Goal: Task Accomplishment & Management: Manage account settings

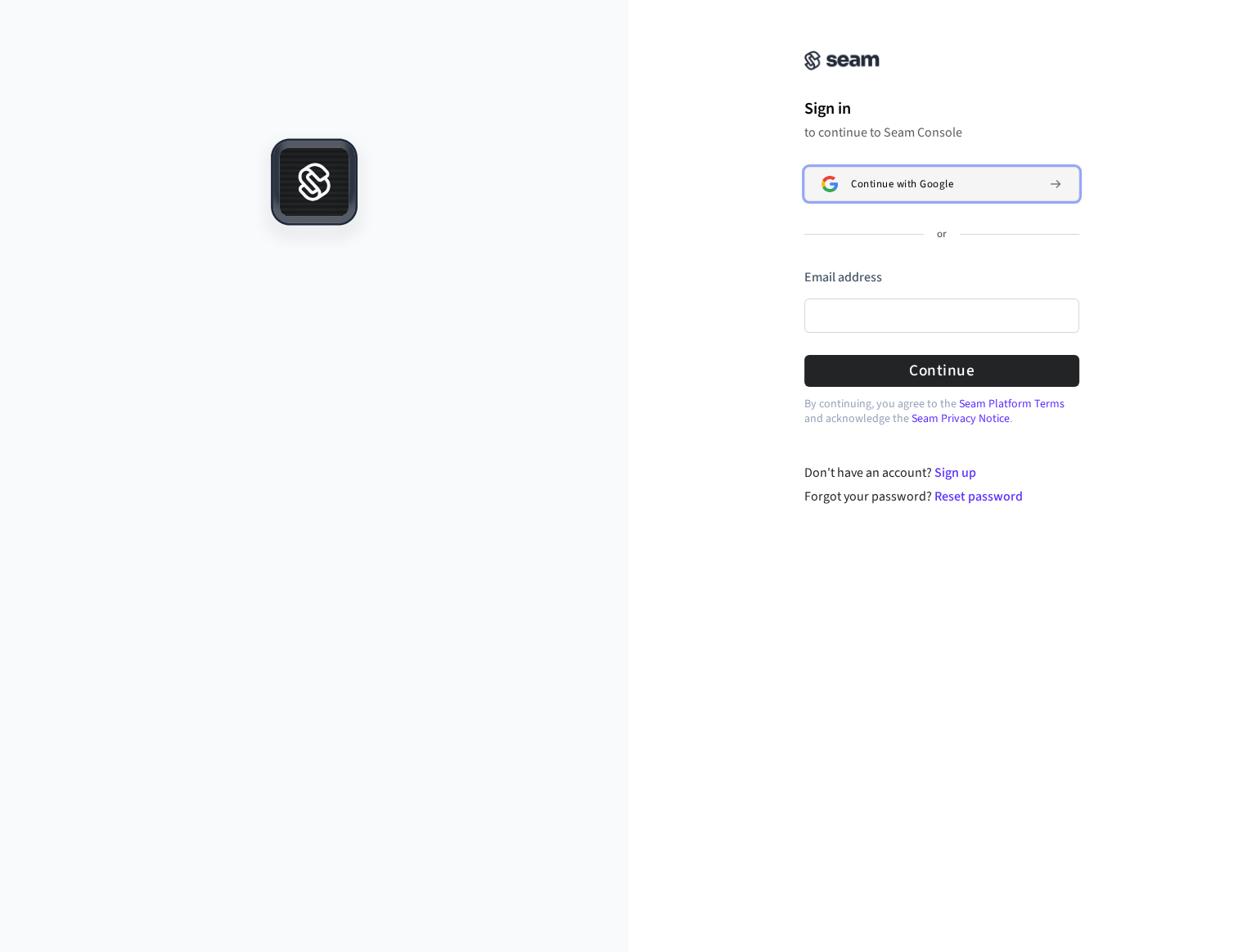
click at [878, 186] on span "Continue with Google" at bounding box center [902, 185] width 102 height 13
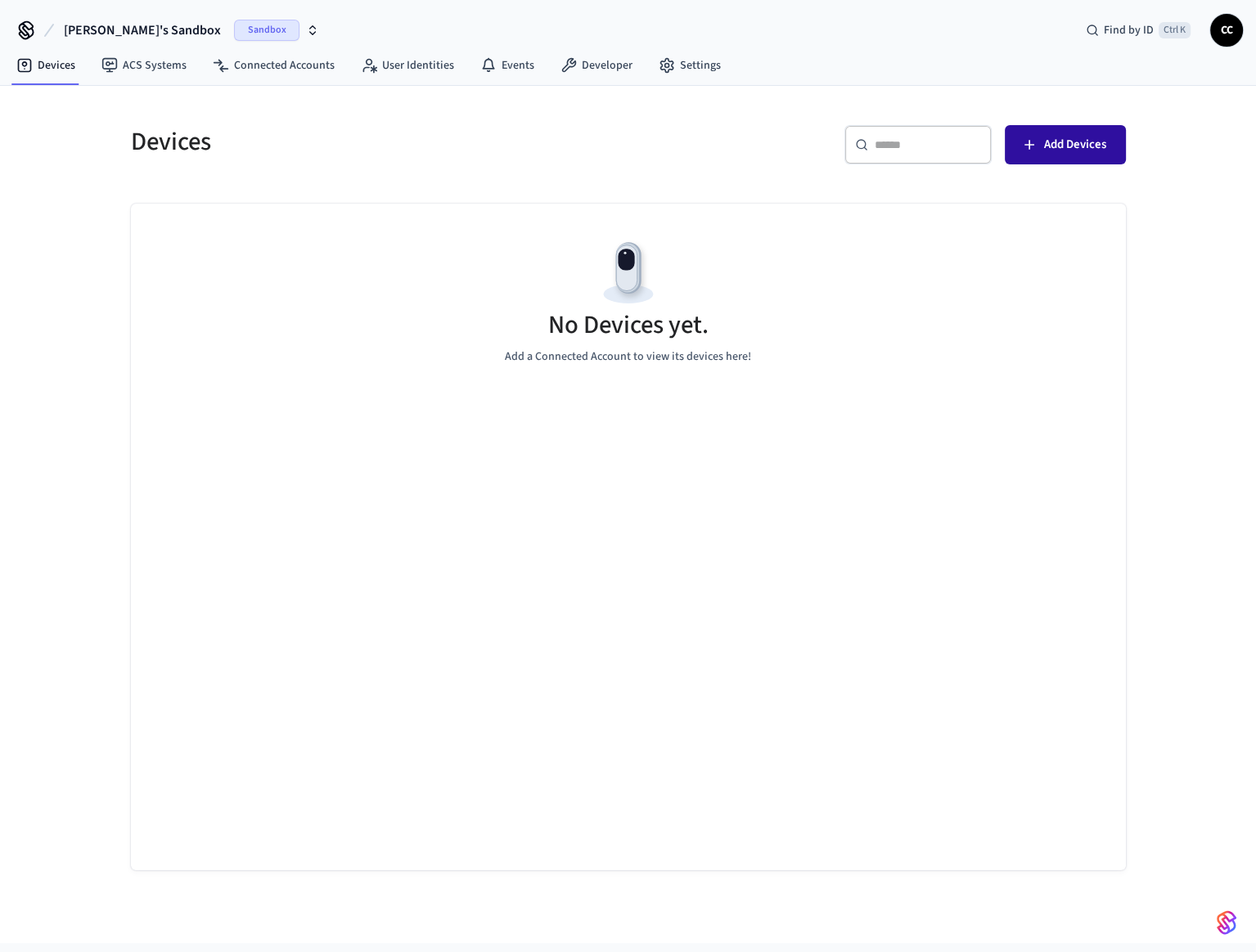
click at [1081, 145] on span "Add Devices" at bounding box center [1074, 144] width 63 height 21
click at [300, 60] on link "Connected Accounts" at bounding box center [274, 65] width 148 height 30
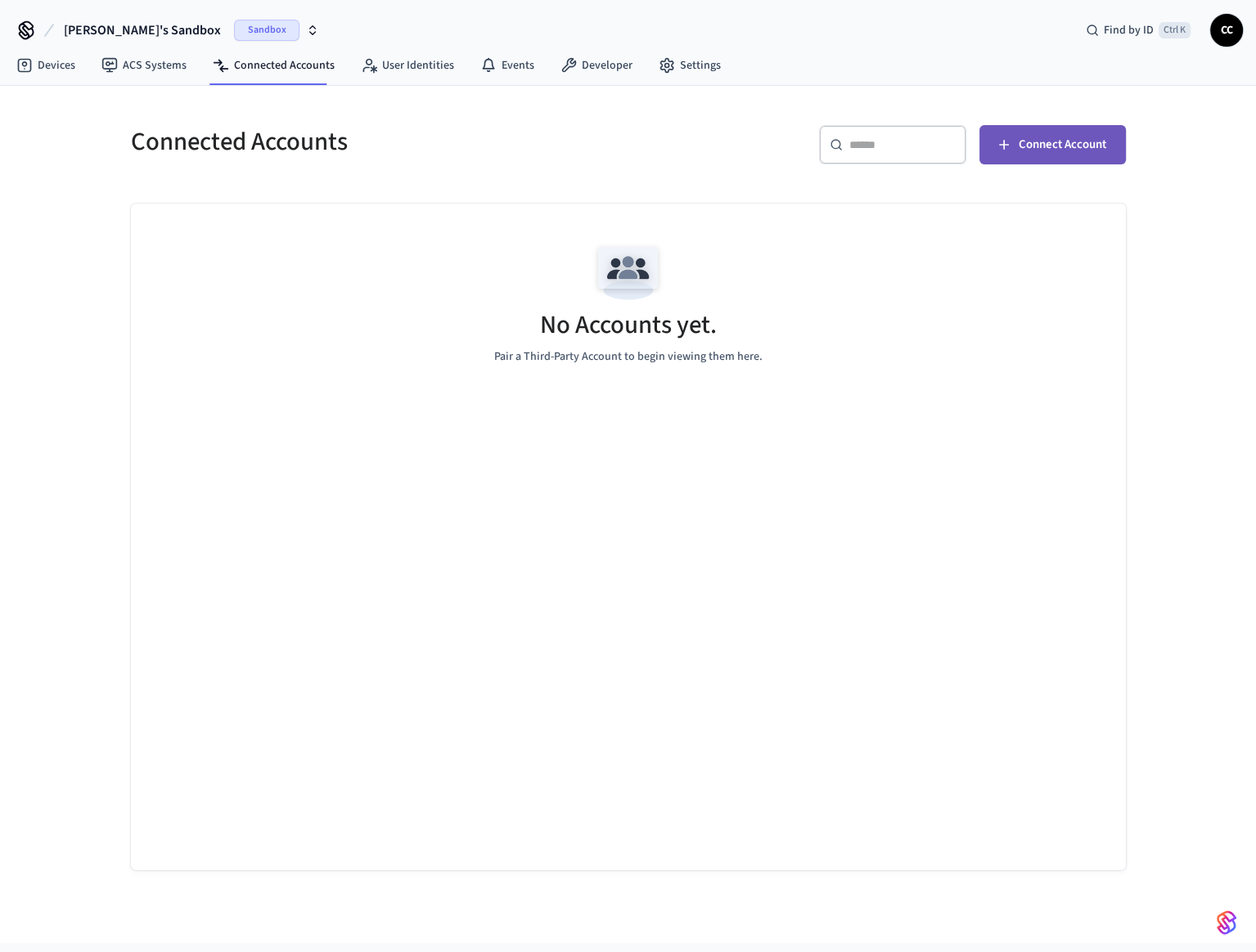
click at [1086, 151] on span "Connect Account" at bounding box center [1062, 144] width 88 height 21
click at [154, 72] on link "ACS Systems" at bounding box center [144, 65] width 112 height 30
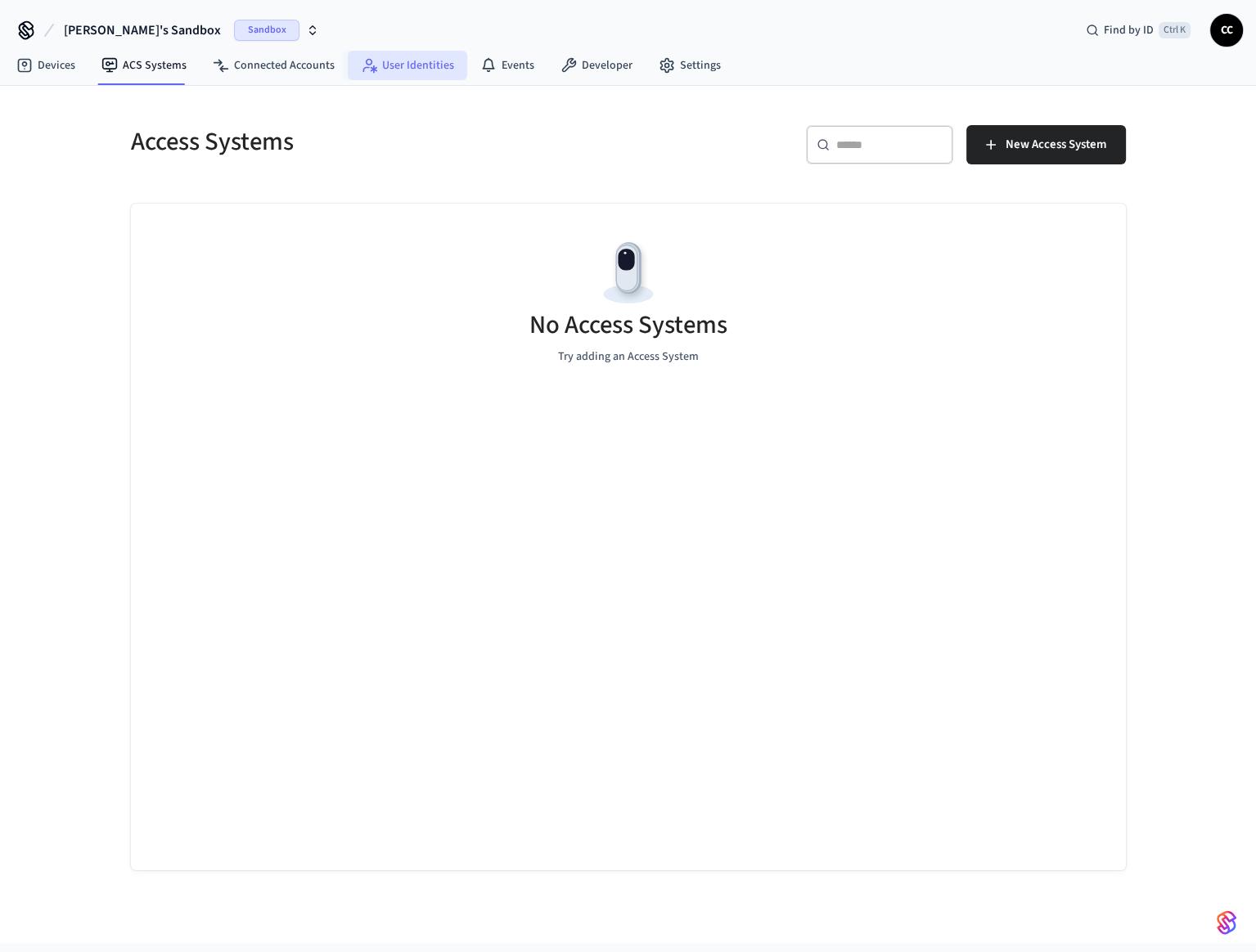
click at [413, 68] on link "User Identities" at bounding box center [407, 65] width 119 height 30
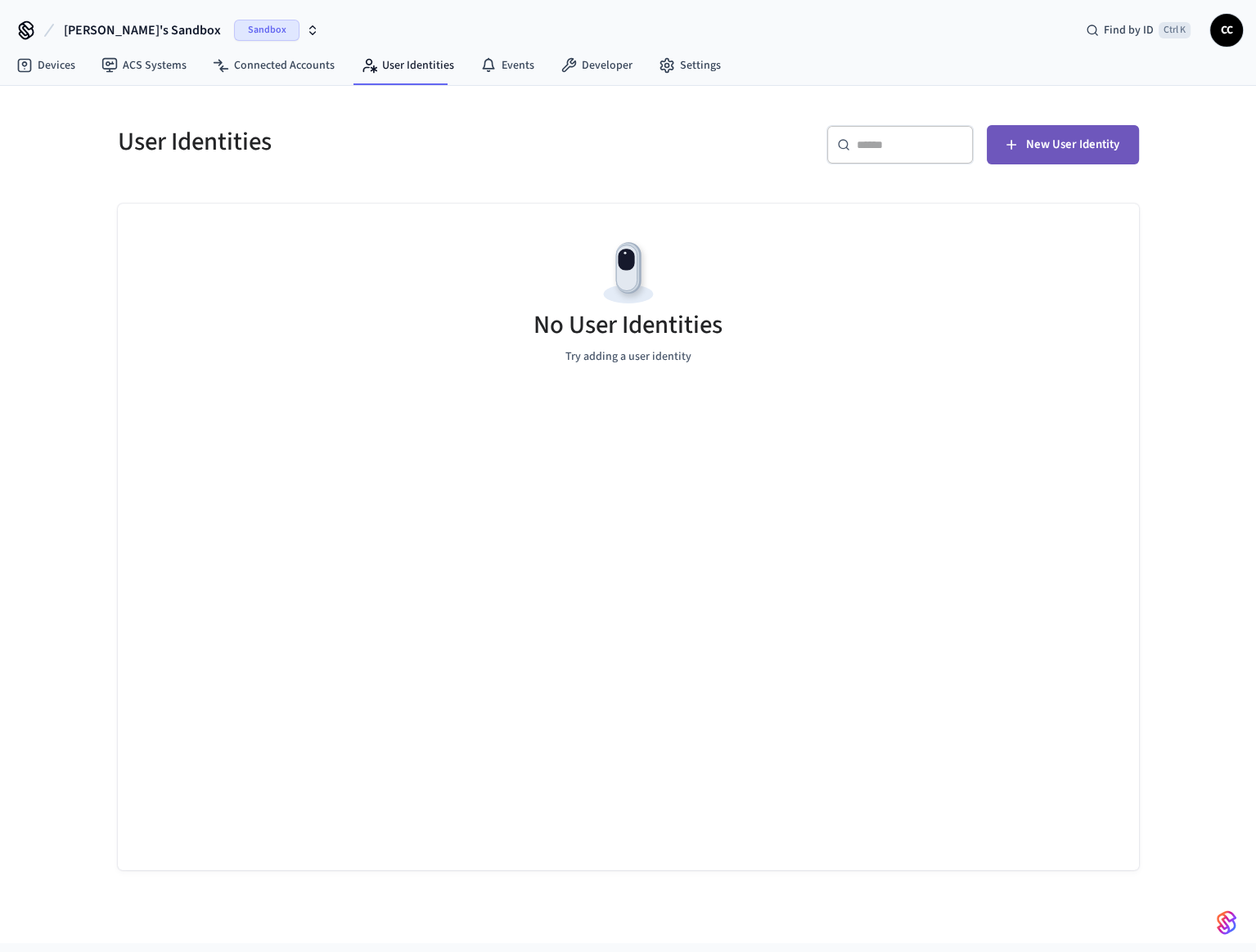
click at [1101, 139] on span "New User Identity" at bounding box center [1072, 144] width 93 height 21
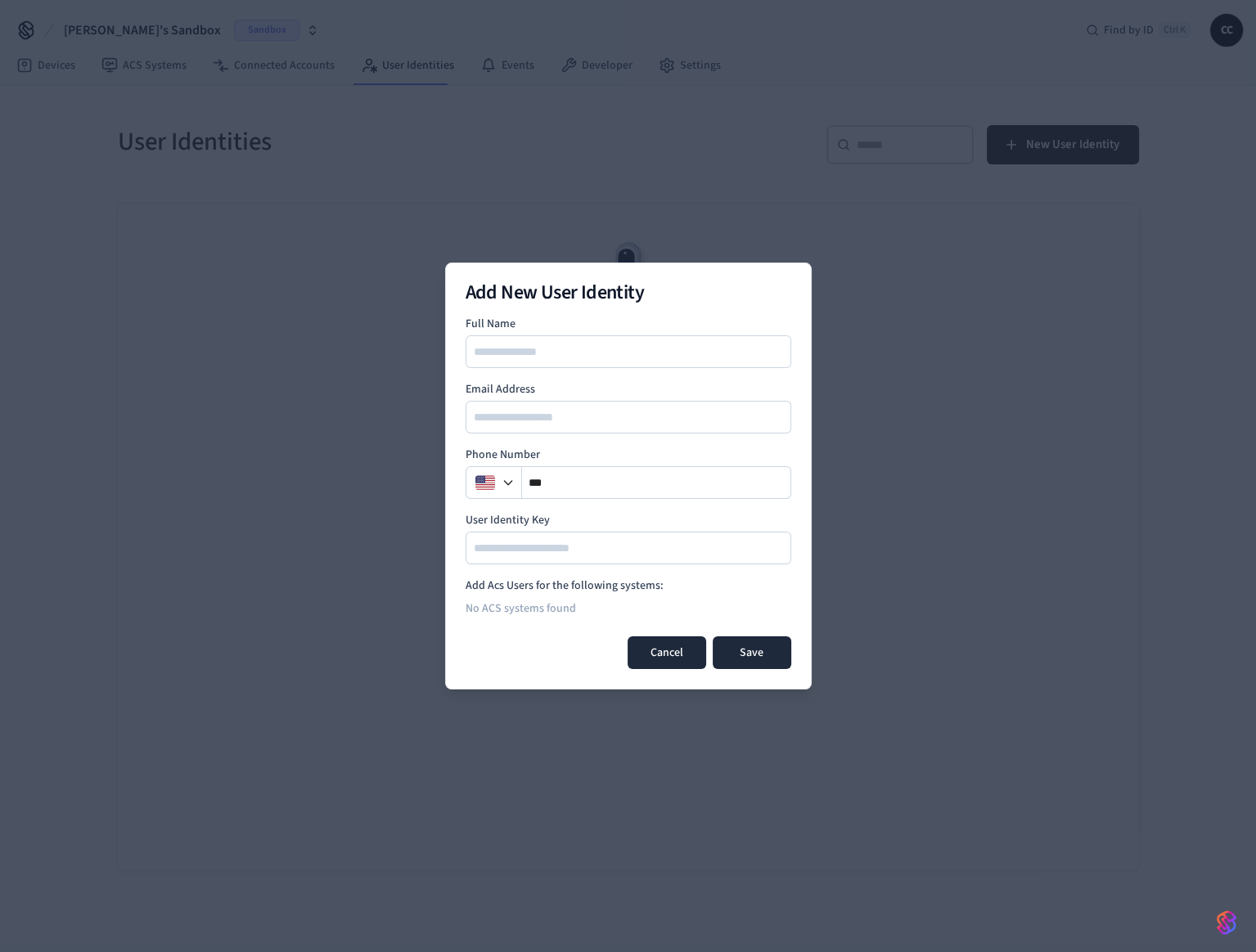
click at [647, 656] on button "Cancel" at bounding box center [666, 653] width 79 height 33
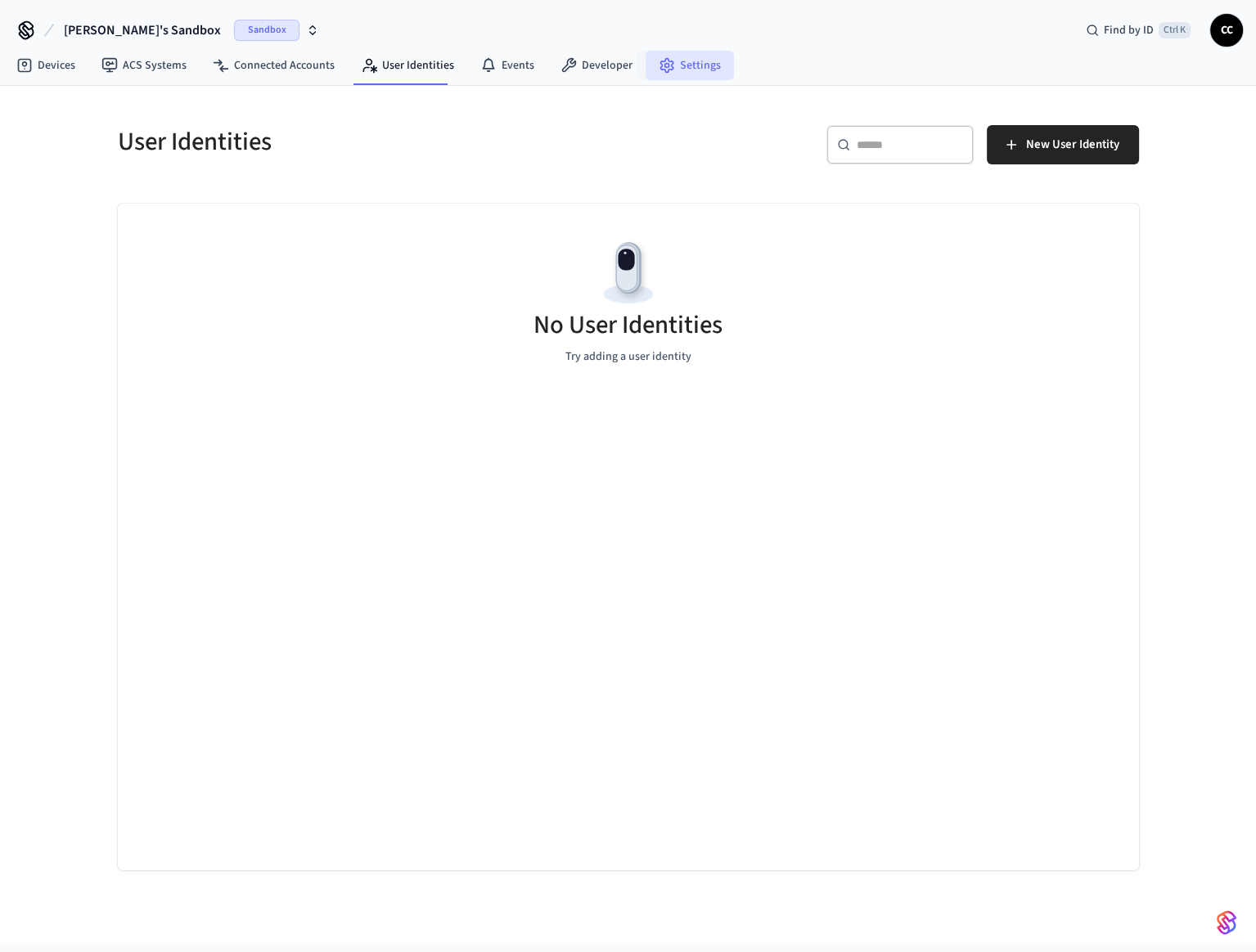
click at [665, 63] on icon at bounding box center [666, 65] width 13 height 13
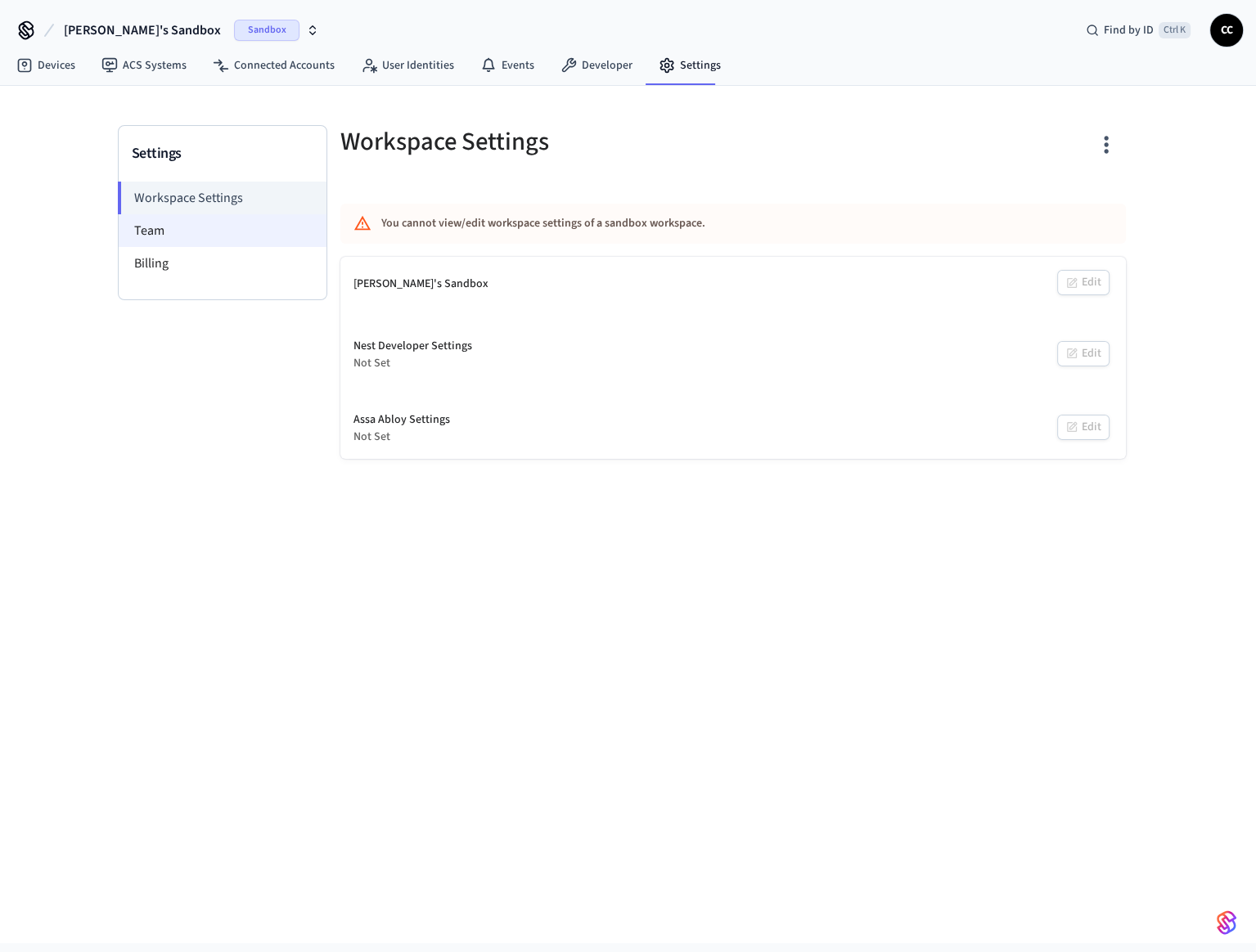
click at [163, 235] on li "Team" at bounding box center [222, 231] width 208 height 33
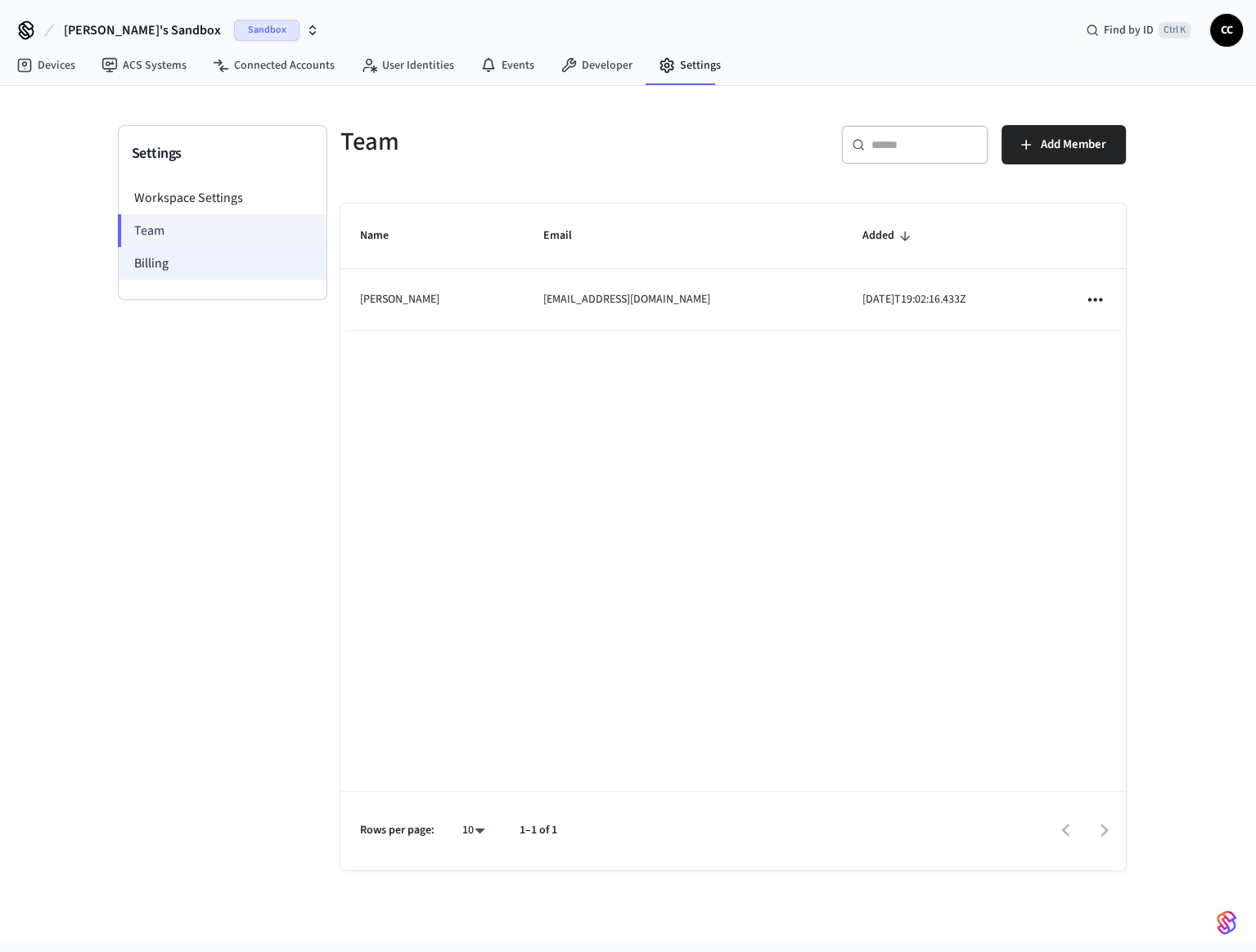
click at [163, 264] on li "Billing" at bounding box center [222, 263] width 208 height 33
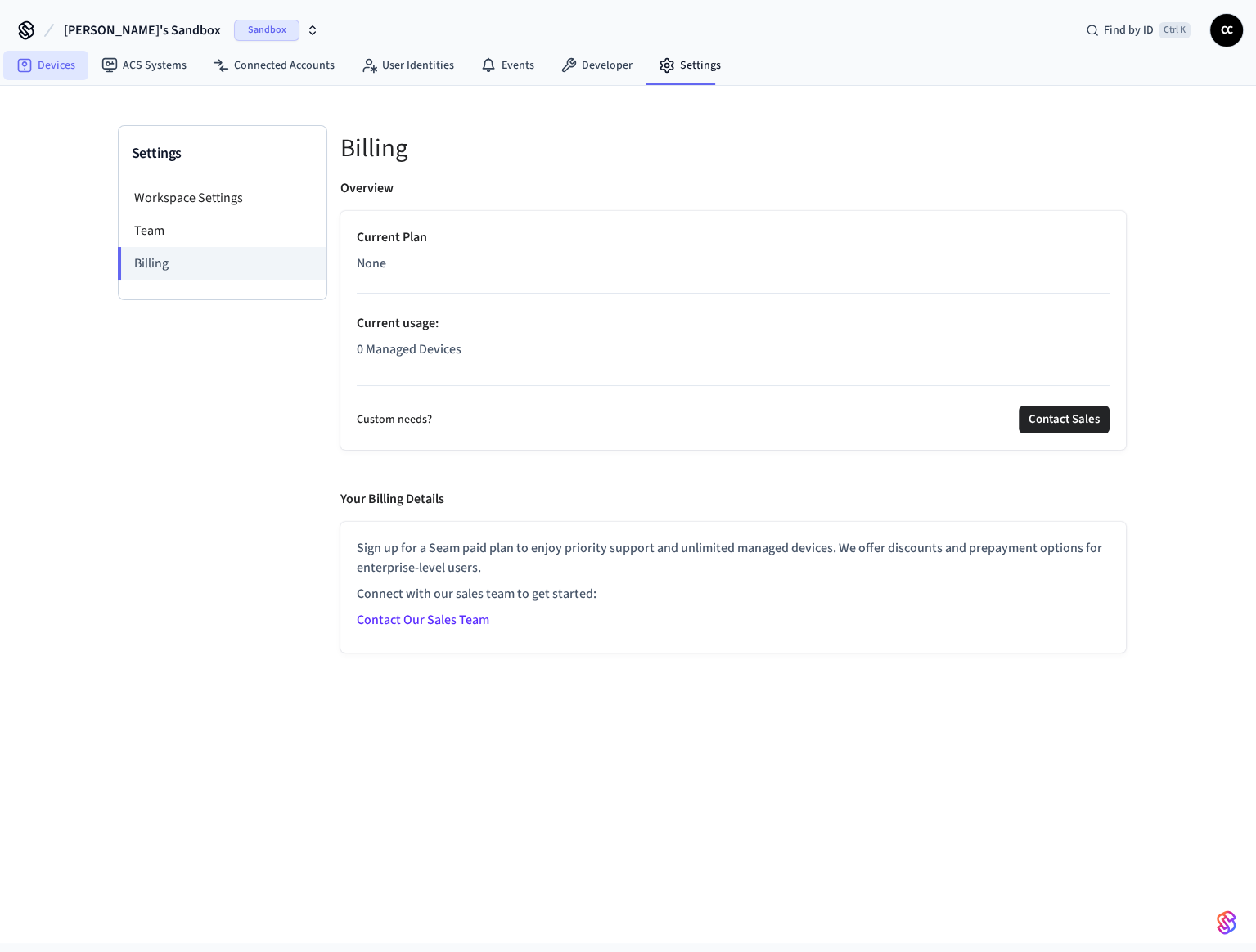
click at [47, 63] on link "Devices" at bounding box center [45, 65] width 85 height 30
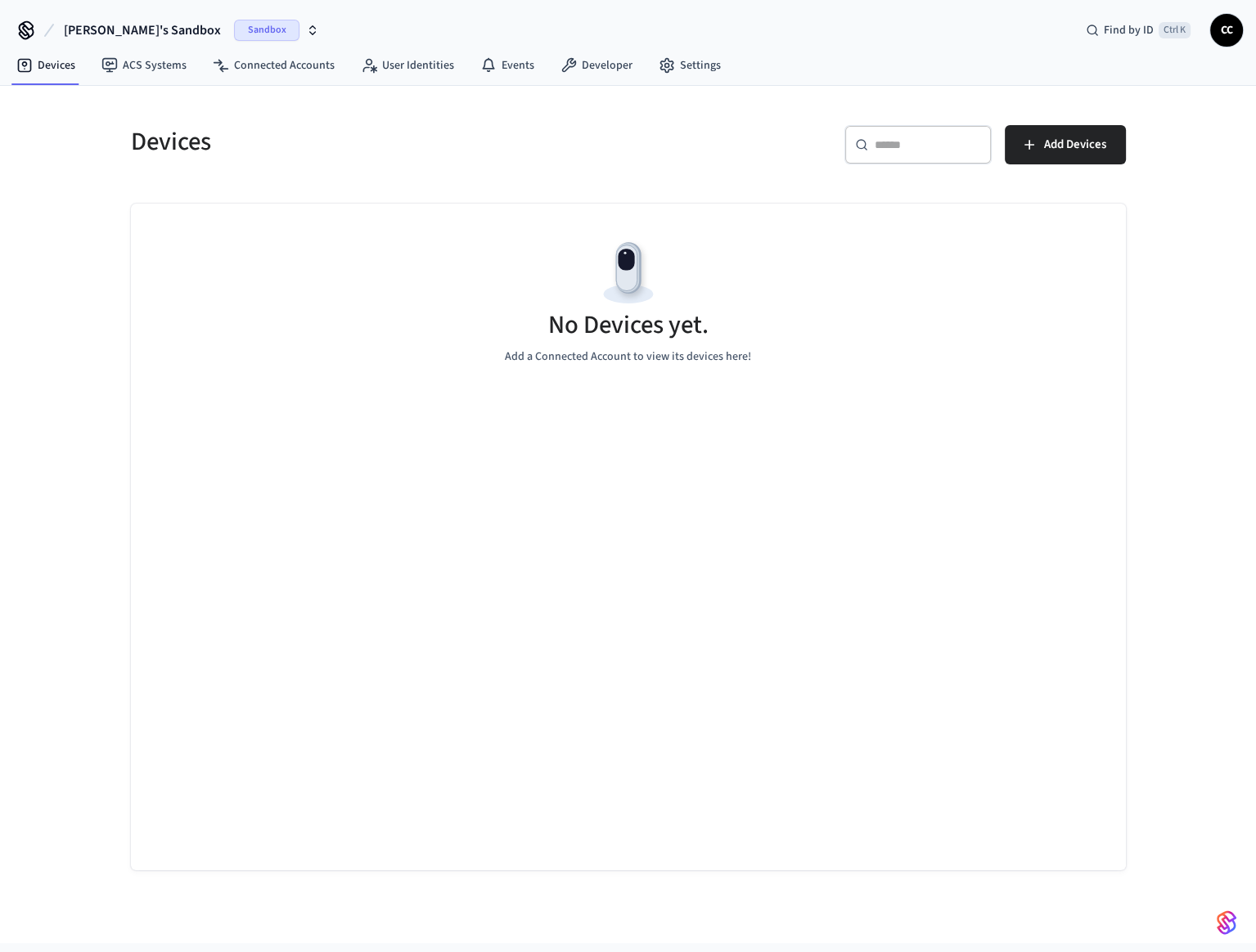
click at [26, 30] on icon at bounding box center [26, 30] width 26 height 26
click at [335, 56] on link "Connected Accounts" at bounding box center [274, 65] width 148 height 30
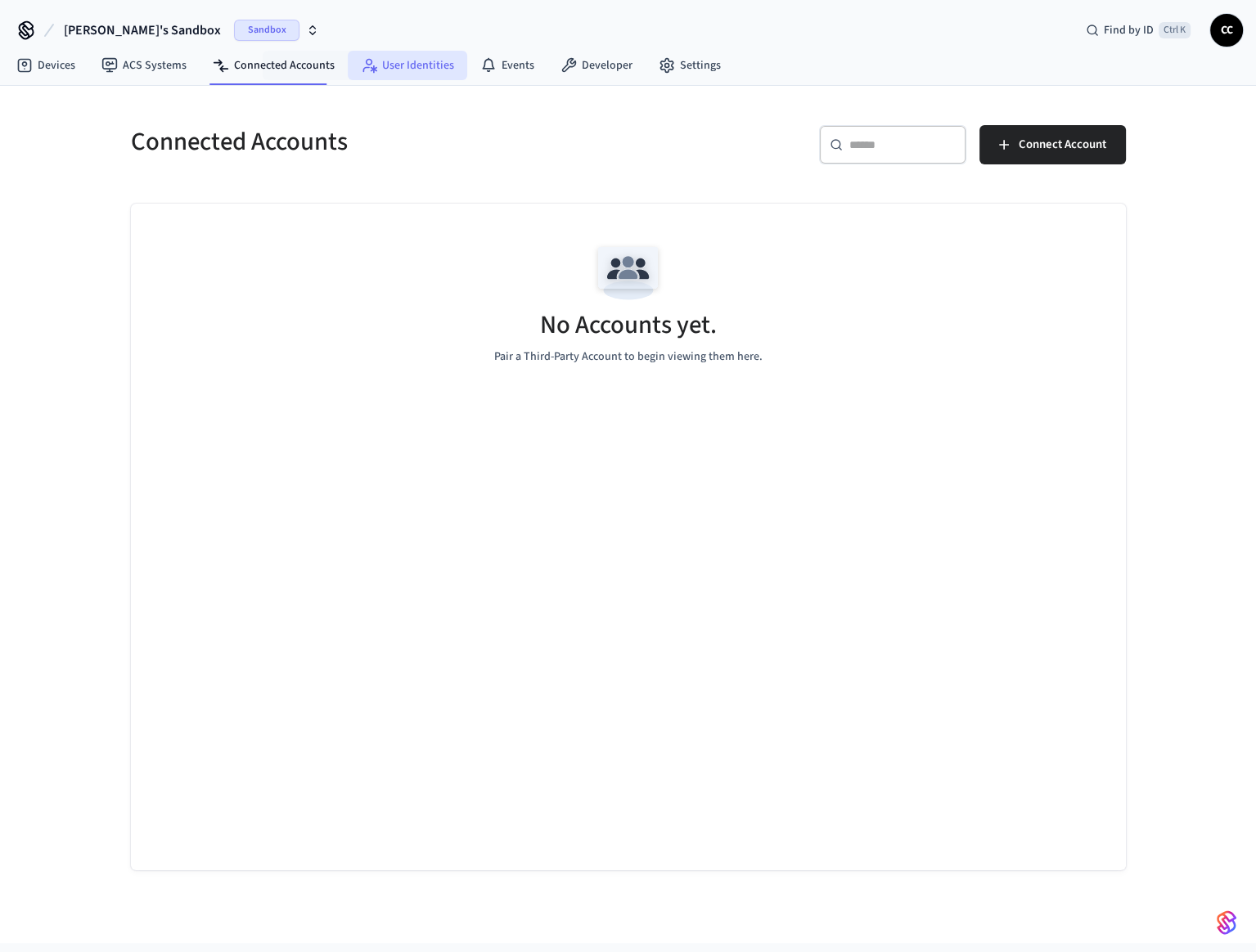
click at [408, 59] on link "User Identities" at bounding box center [407, 65] width 119 height 30
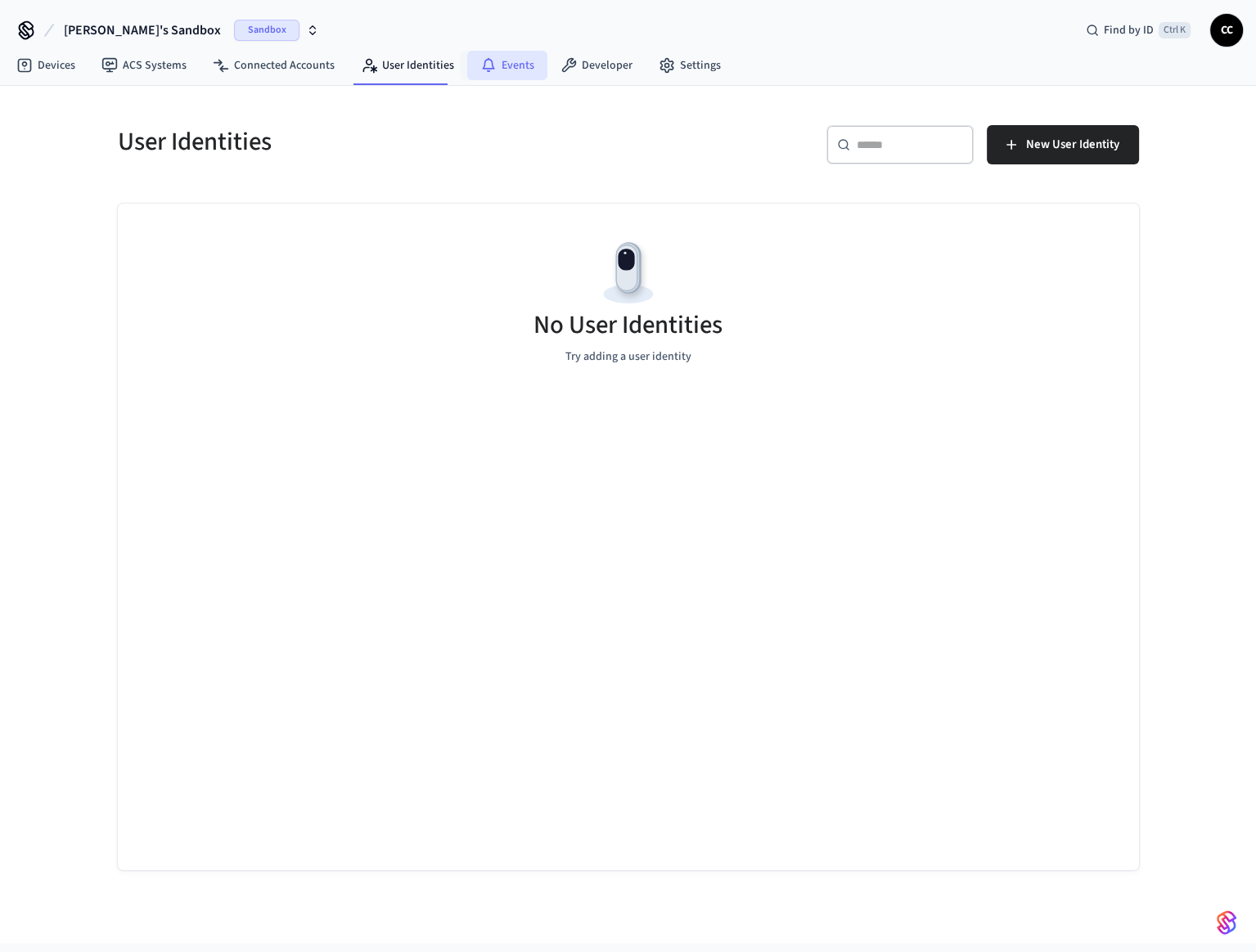
click at [528, 71] on link "Events" at bounding box center [507, 65] width 80 height 30
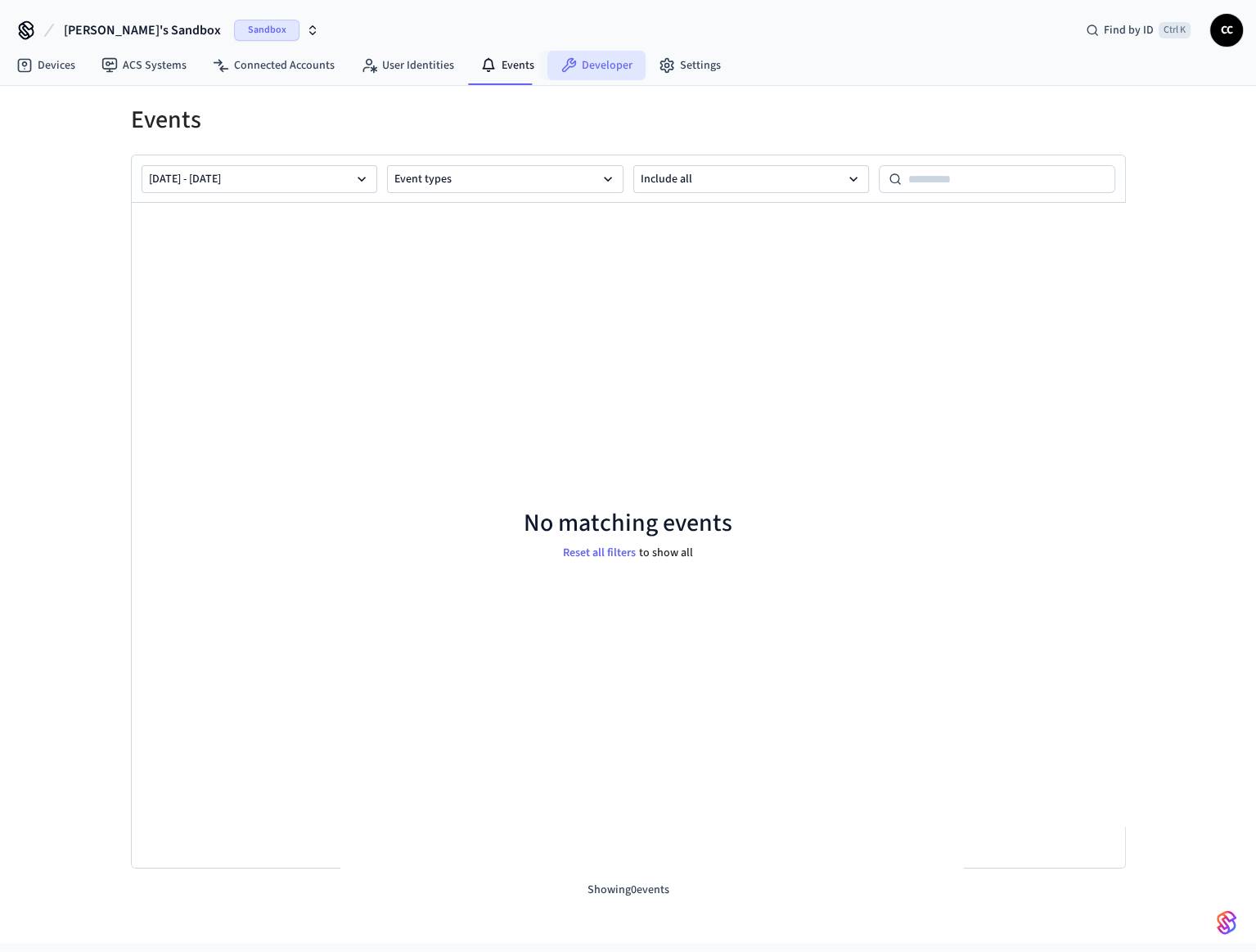
click at [609, 67] on link "Developer" at bounding box center [596, 65] width 98 height 30
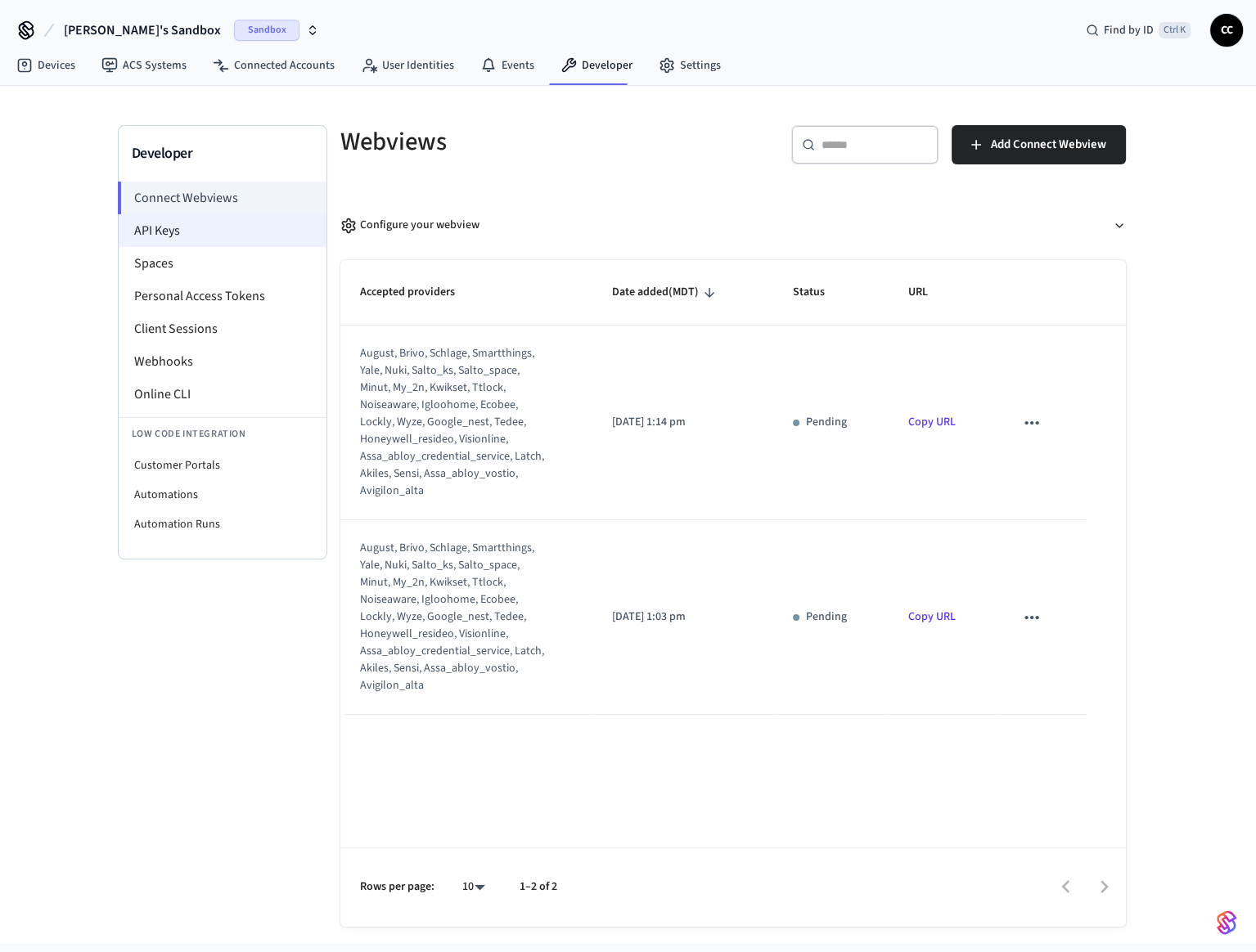
click at [232, 230] on li "API Keys" at bounding box center [222, 231] width 208 height 33
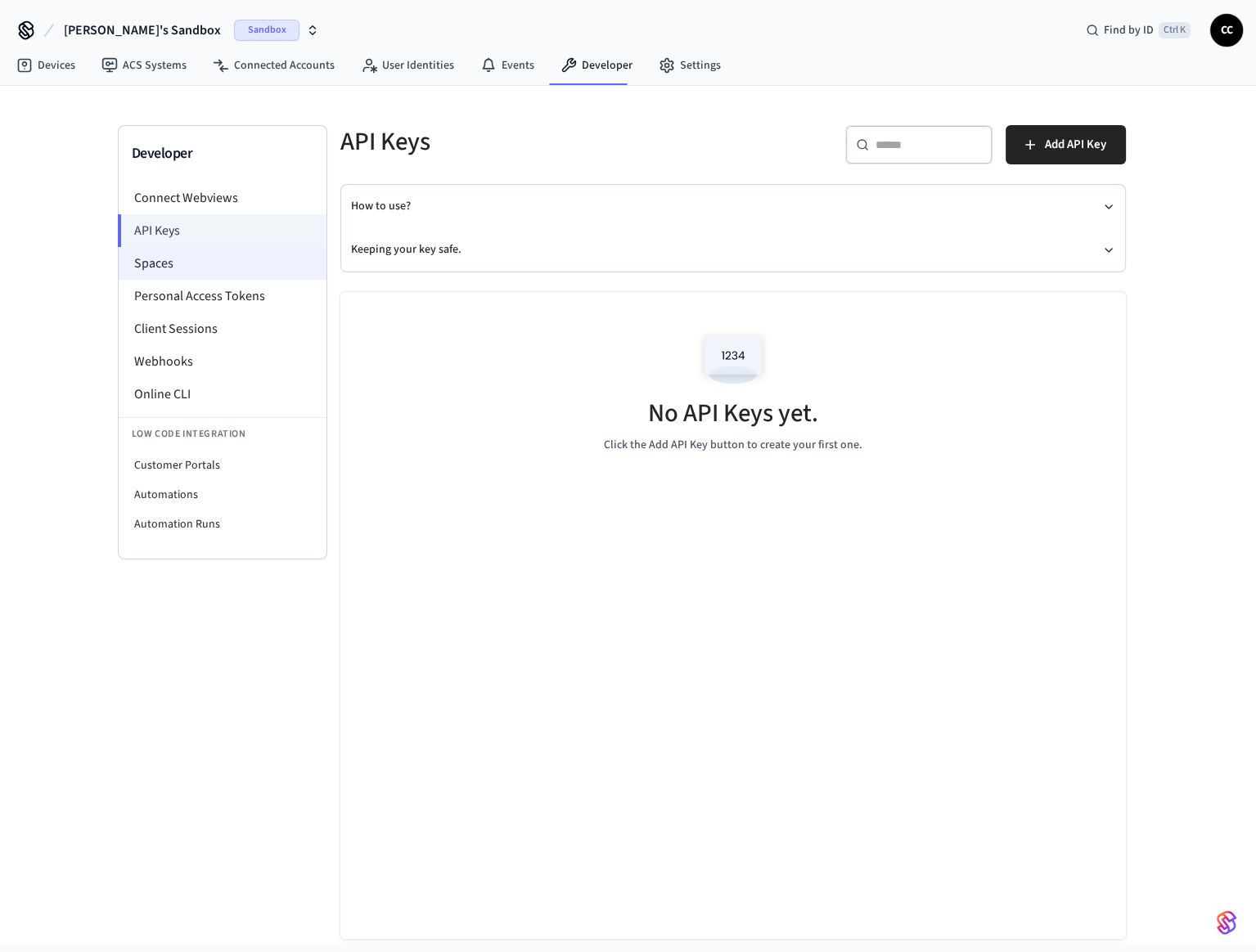
click at [223, 270] on li "Spaces" at bounding box center [222, 263] width 208 height 33
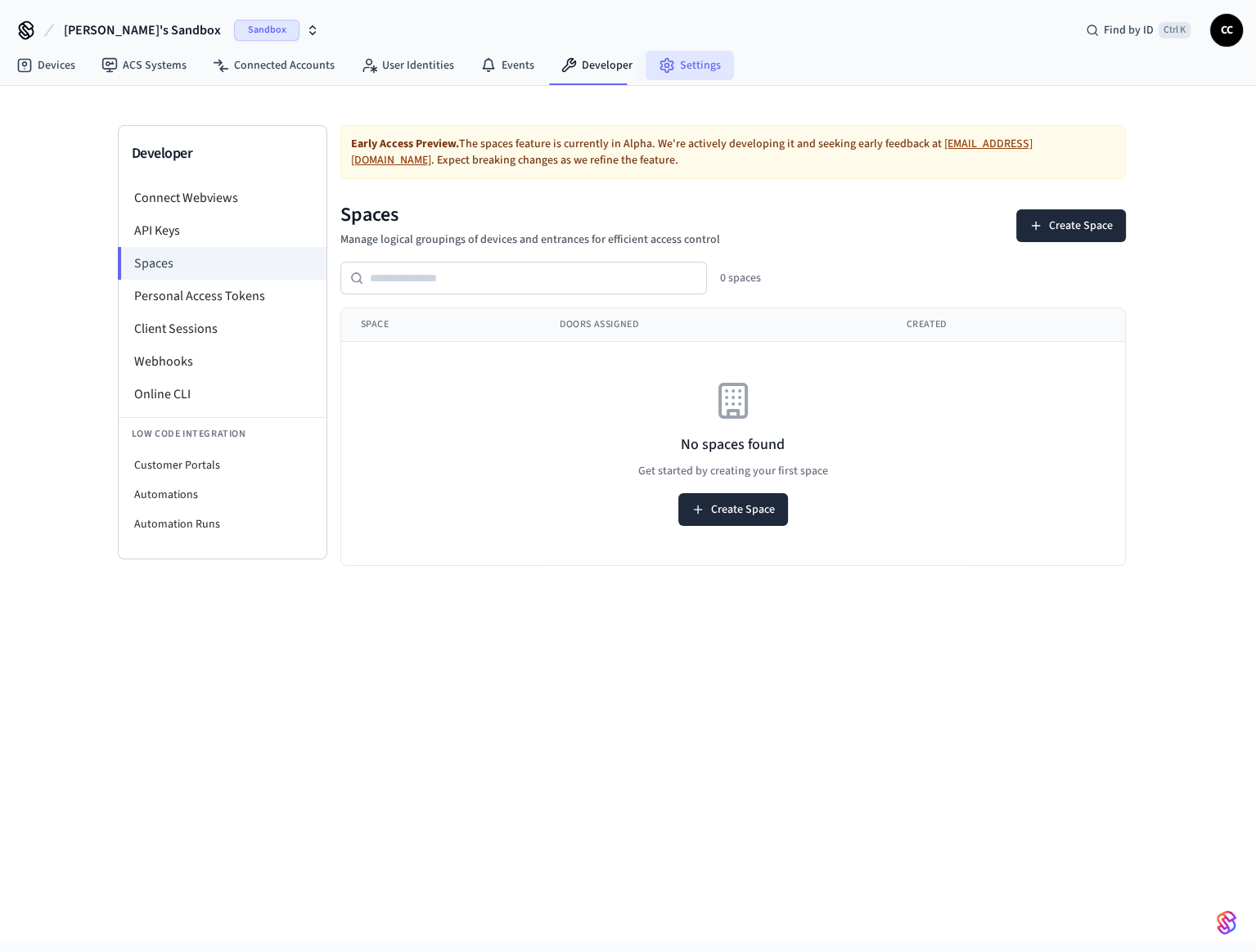
click at [693, 76] on link "Settings" at bounding box center [690, 65] width 88 height 30
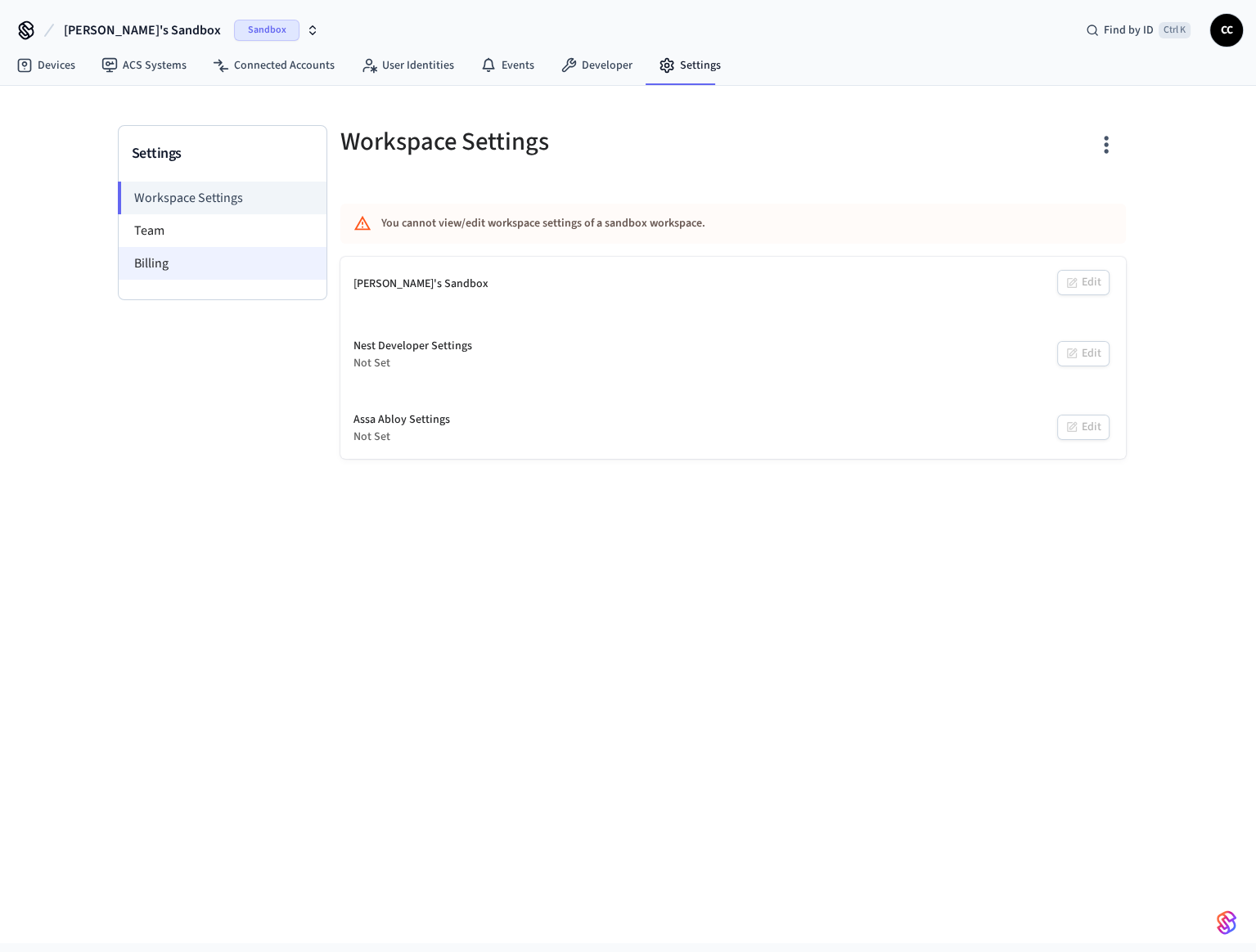
click at [188, 267] on li "Billing" at bounding box center [222, 263] width 208 height 33
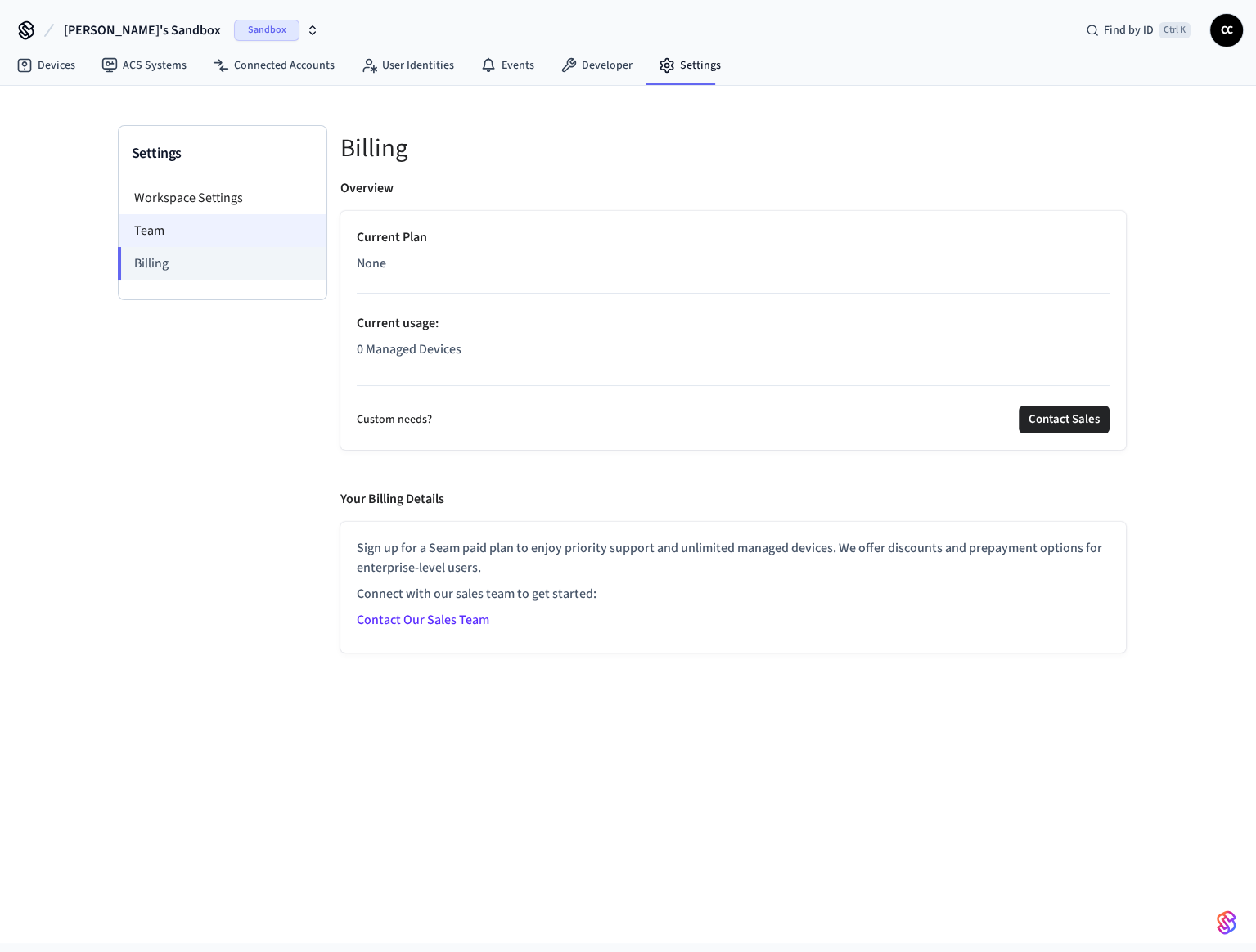
click at [218, 234] on li "Team" at bounding box center [222, 231] width 208 height 33
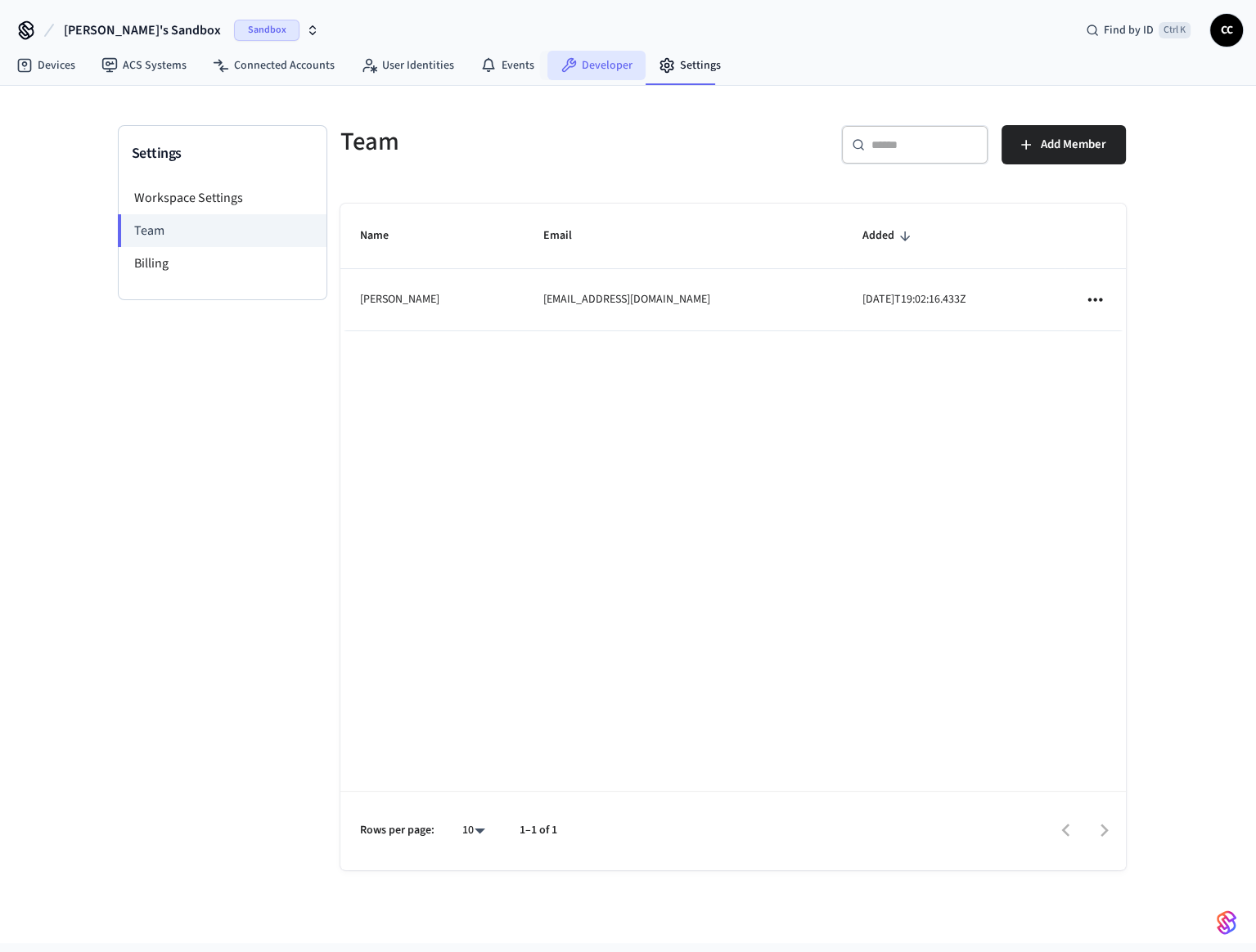
click at [566, 63] on icon at bounding box center [568, 65] width 16 height 16
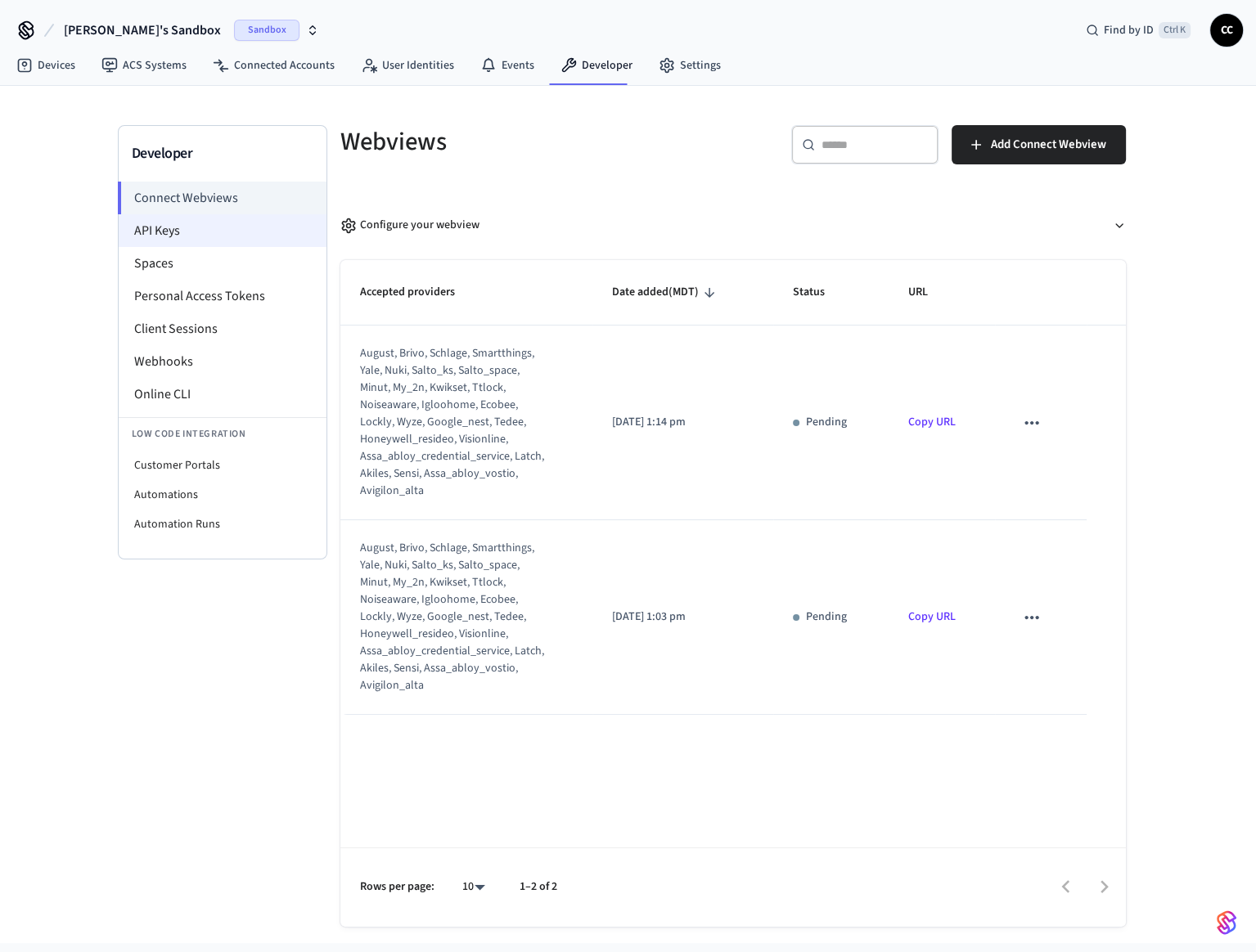
click at [202, 238] on li "API Keys" at bounding box center [222, 231] width 208 height 33
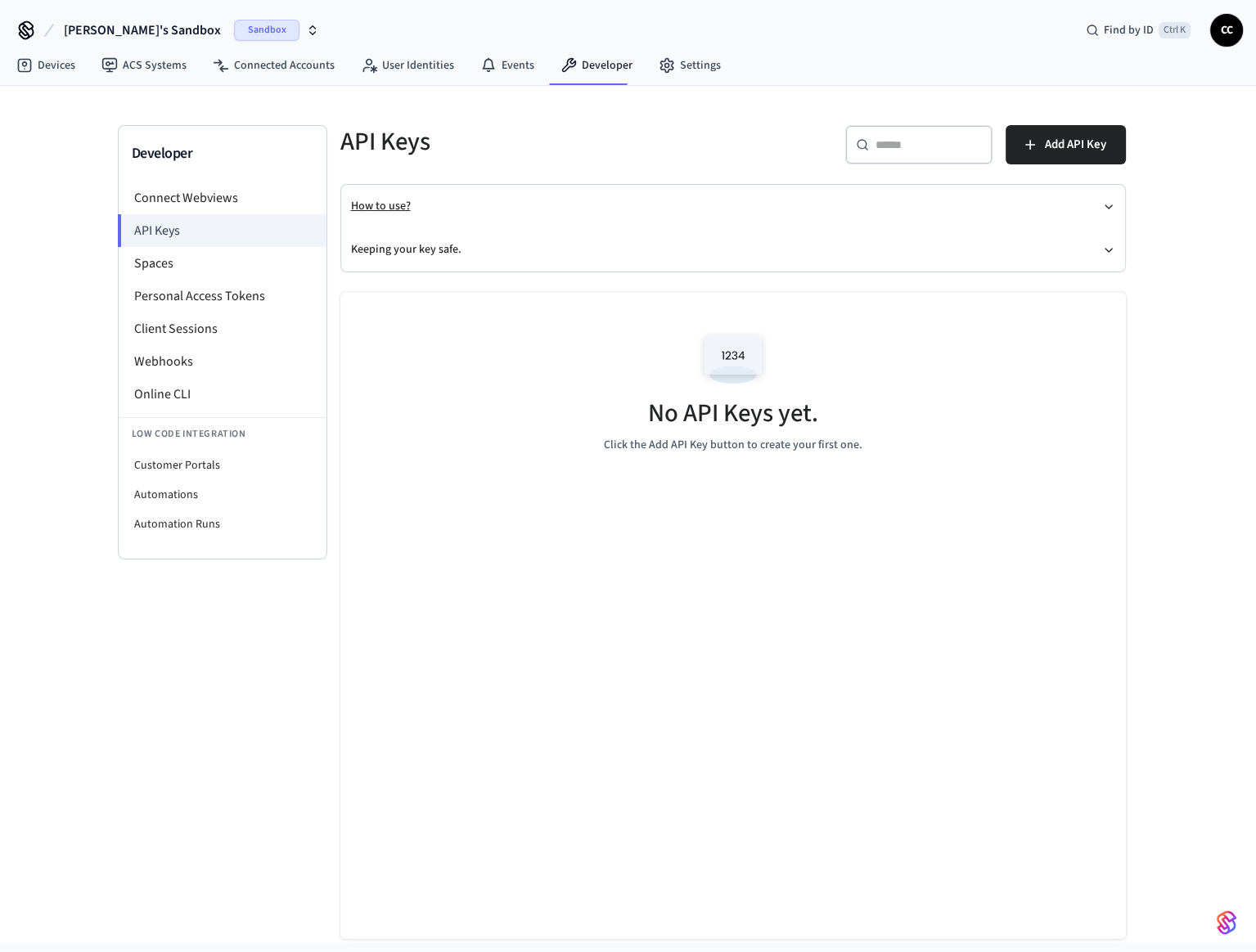
click at [440, 208] on button "How to use?" at bounding box center [733, 206] width 764 height 43
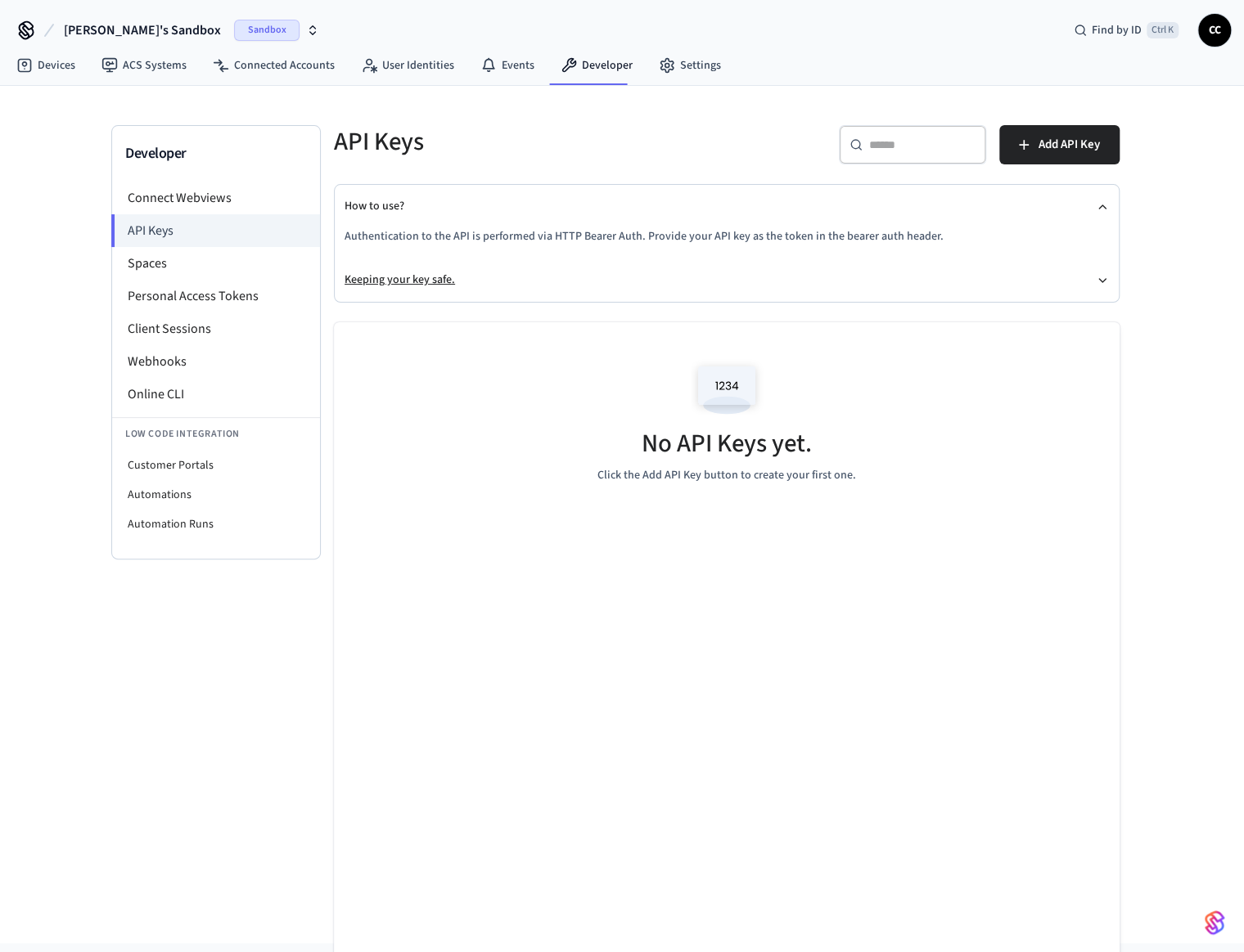
click at [566, 271] on button "Keeping your key safe." at bounding box center [726, 280] width 764 height 43
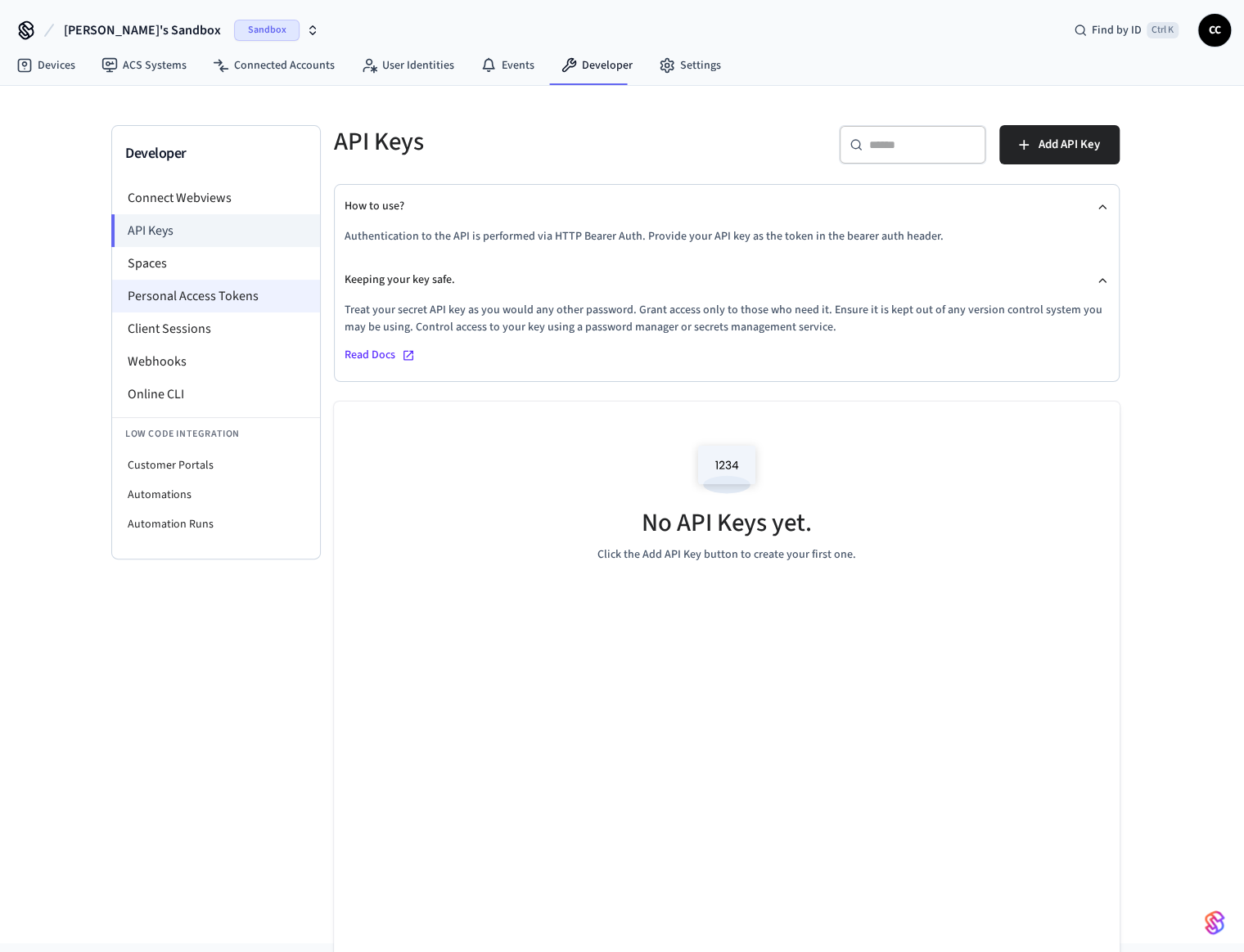
click at [269, 288] on li "Personal Access Tokens" at bounding box center [216, 296] width 208 height 33
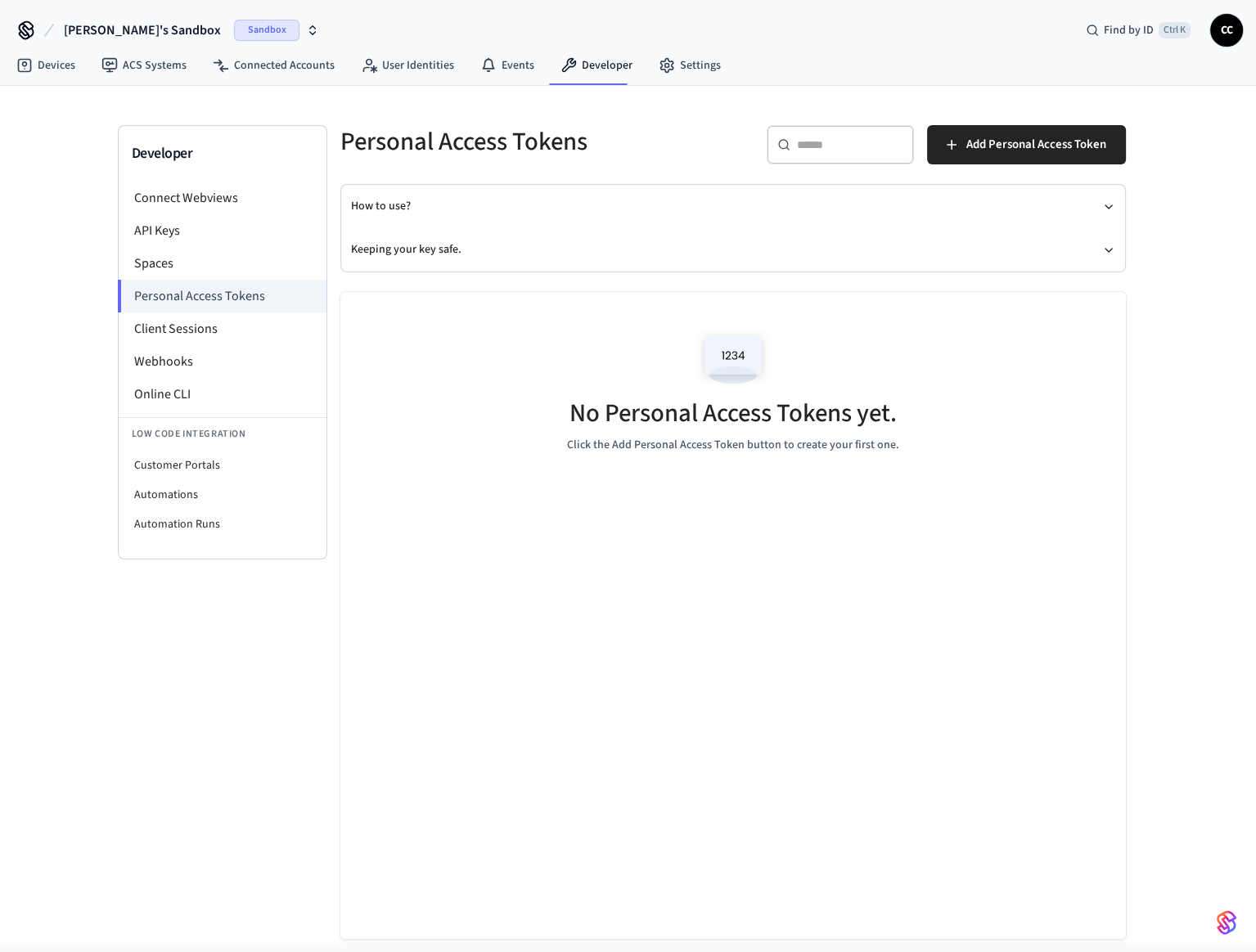
click at [1218, 21] on span "CC" at bounding box center [1226, 30] width 30 height 30
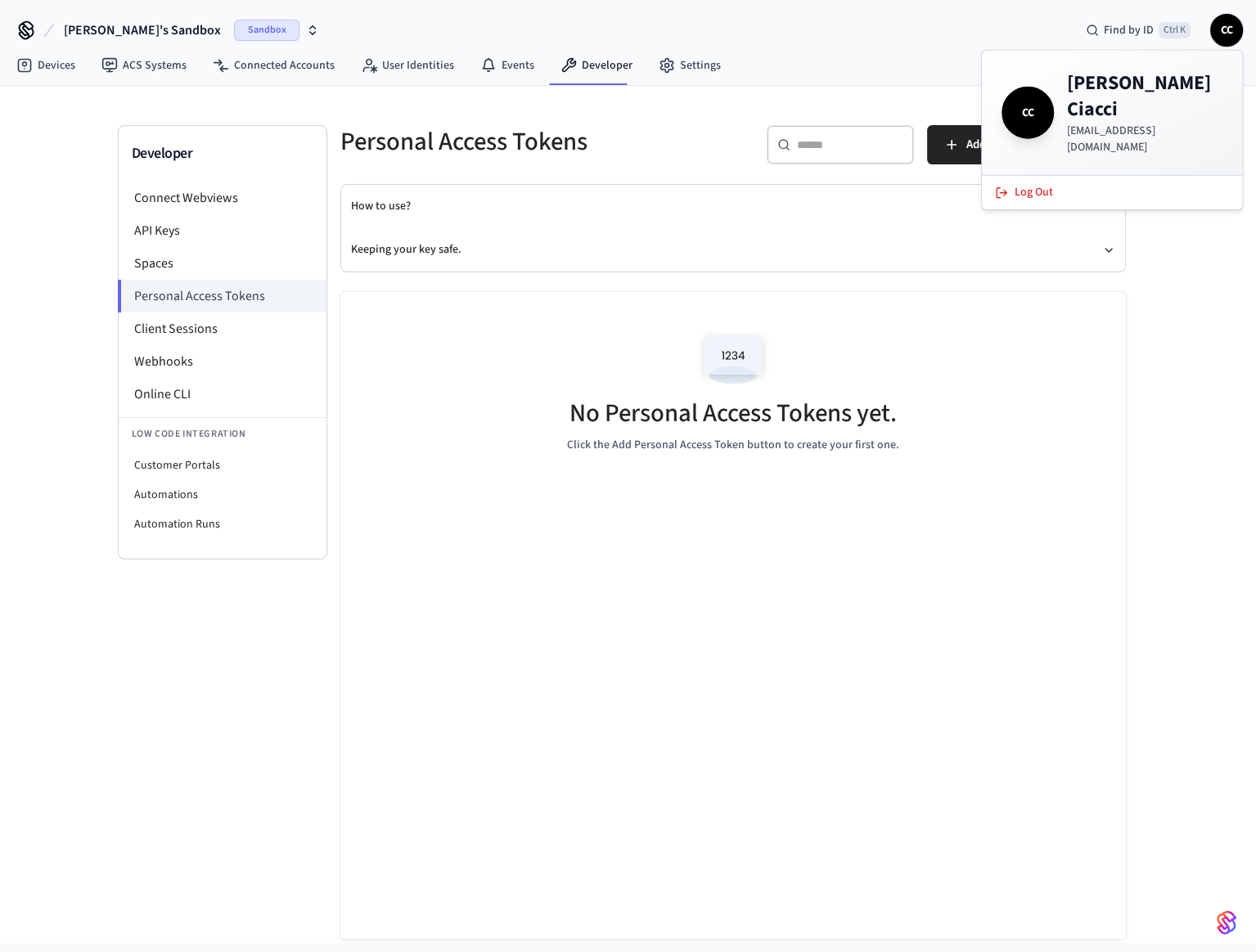
click at [1134, 123] on p "[EMAIL_ADDRESS][DOMAIN_NAME]" at bounding box center [1144, 139] width 156 height 33
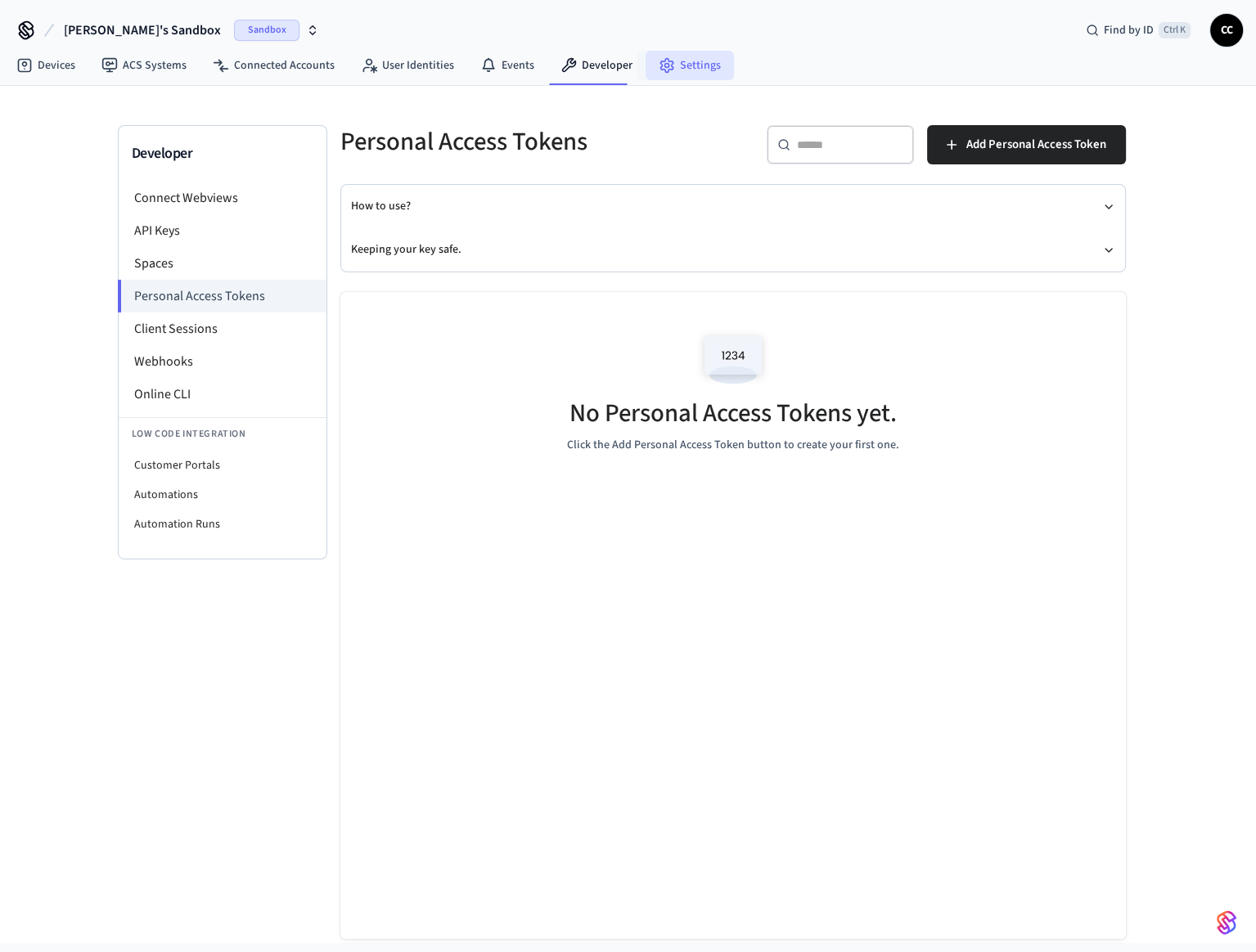
click at [688, 64] on link "Settings" at bounding box center [690, 65] width 88 height 30
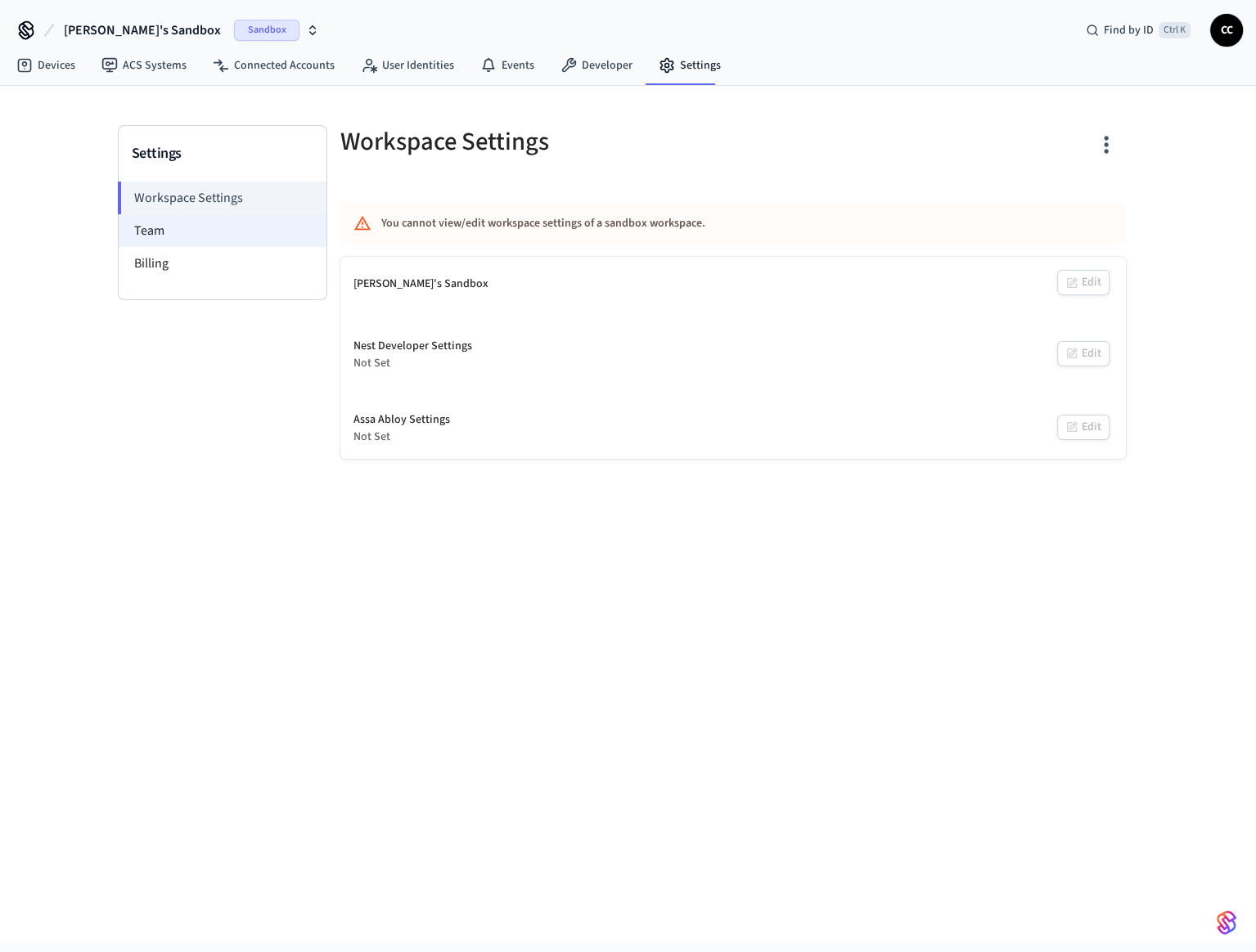
click at [227, 221] on li "Team" at bounding box center [222, 231] width 208 height 33
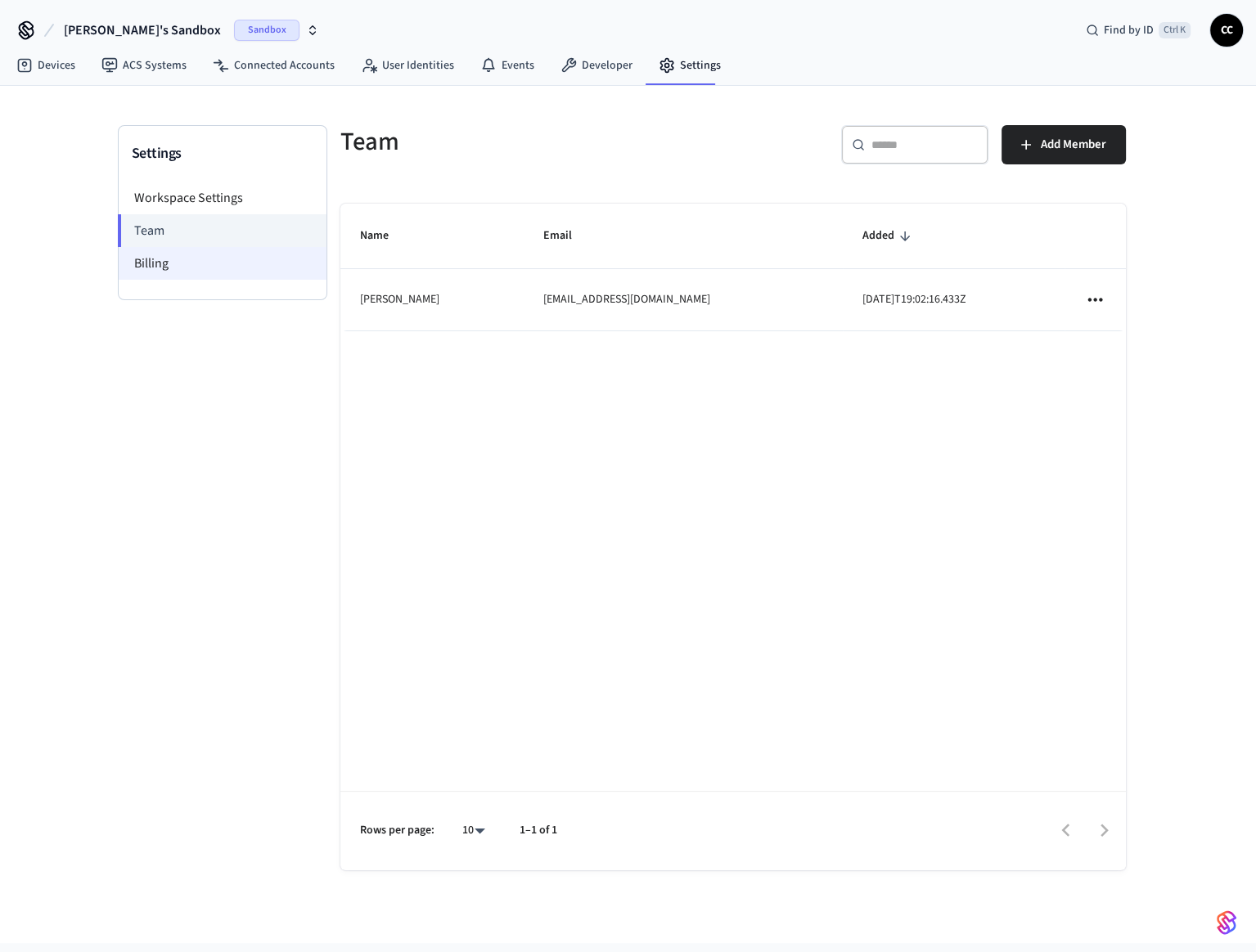
click at [228, 257] on li "Billing" at bounding box center [222, 263] width 208 height 33
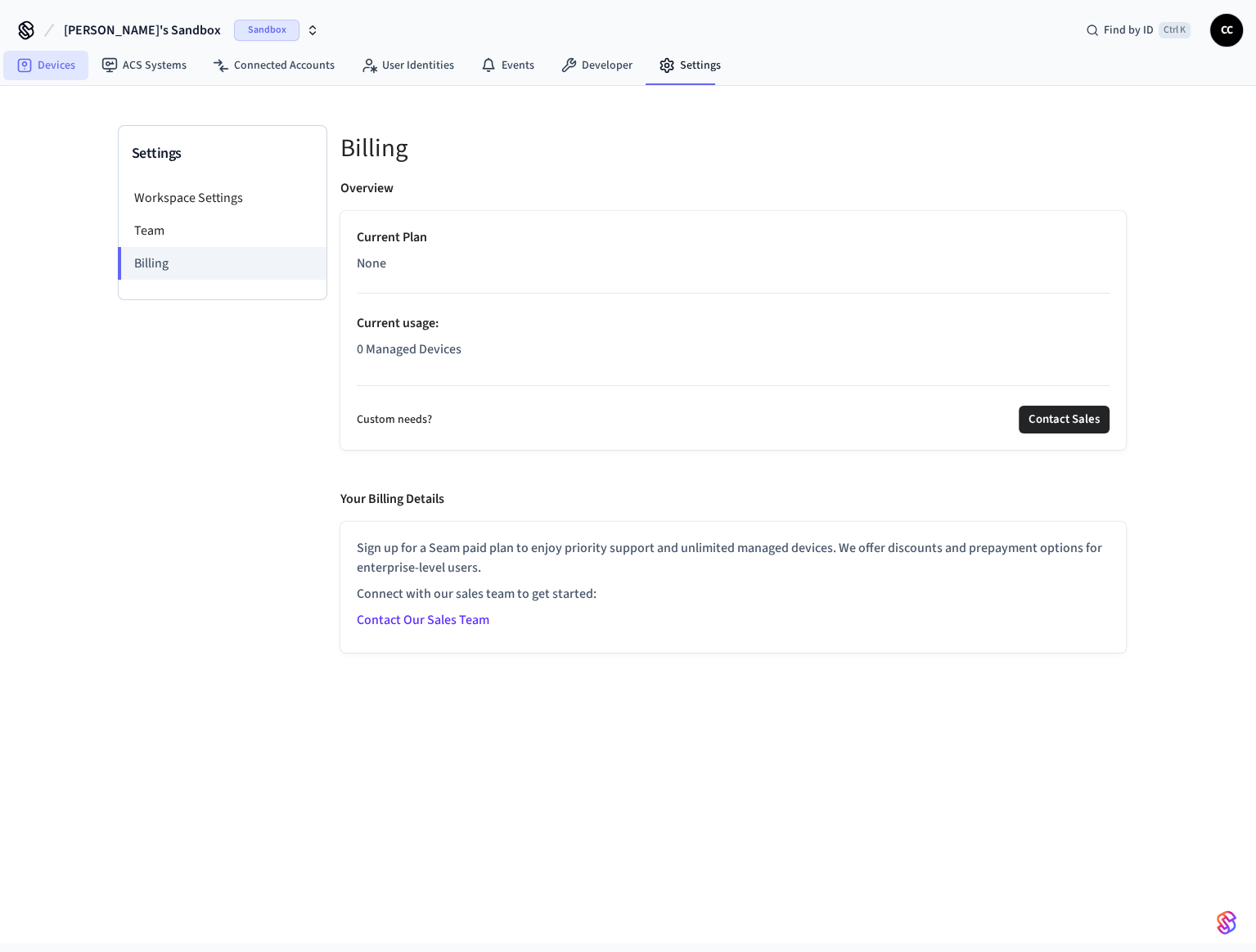
click at [58, 68] on link "Devices" at bounding box center [45, 65] width 85 height 30
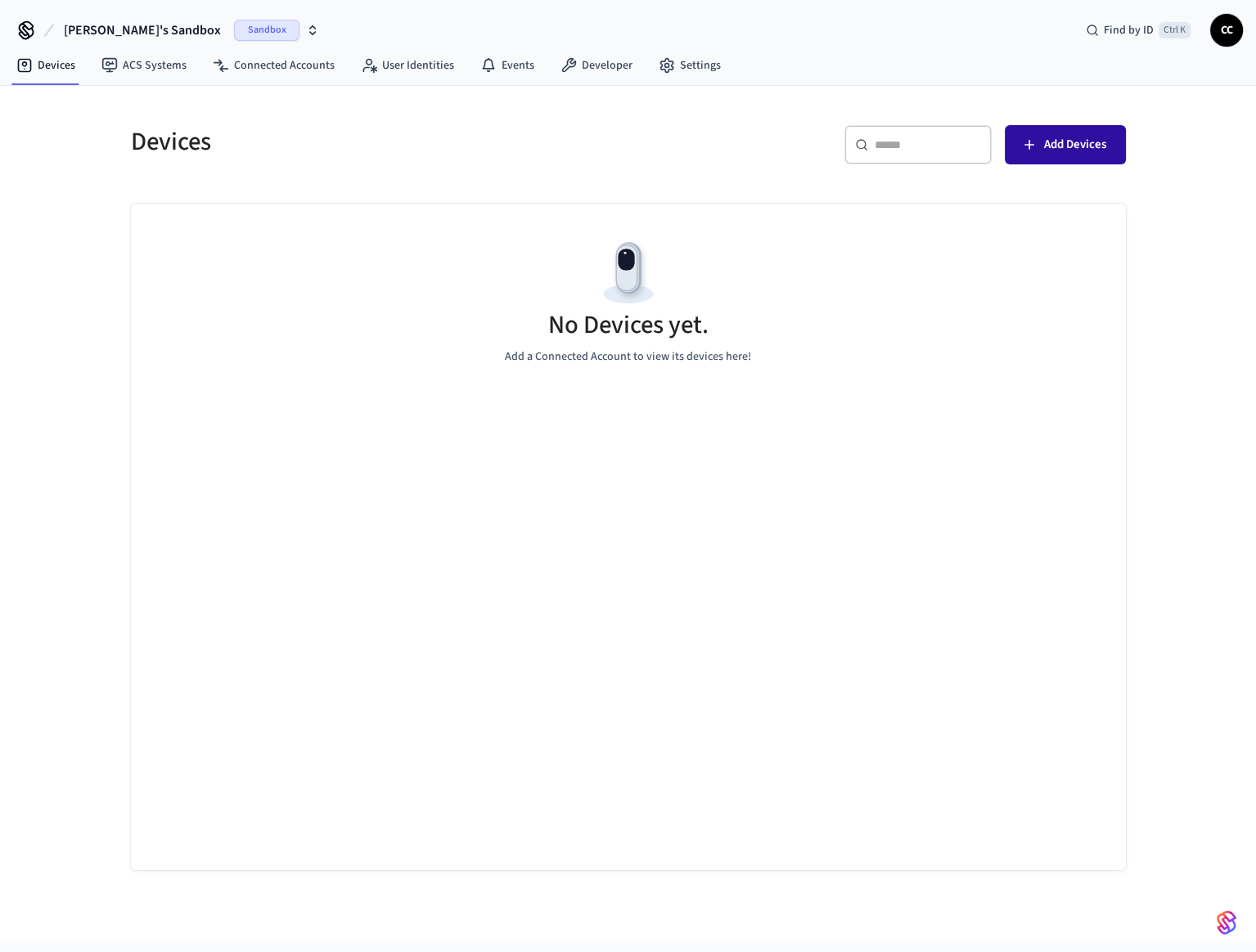
click at [1060, 154] on span "Add Devices" at bounding box center [1074, 144] width 63 height 21
